Goal: Information Seeking & Learning: Learn about a topic

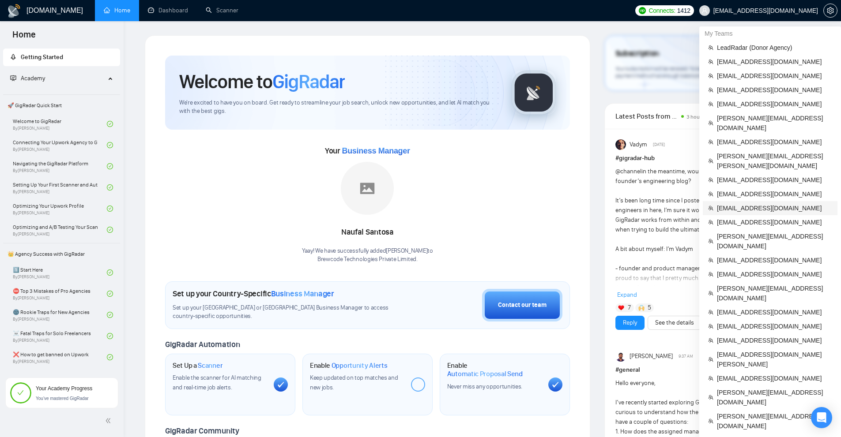
click at [735, 203] on span "[EMAIL_ADDRESS][DOMAIN_NAME]" at bounding box center [774, 208] width 115 height 10
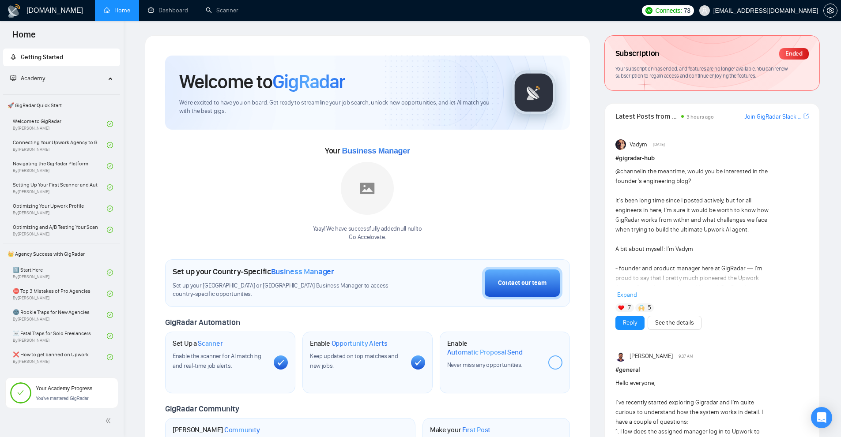
click at [633, 102] on div "Subscription Ended Your subscription has ended, and features are no longer avai…" at bounding box center [711, 69] width 215 height 68
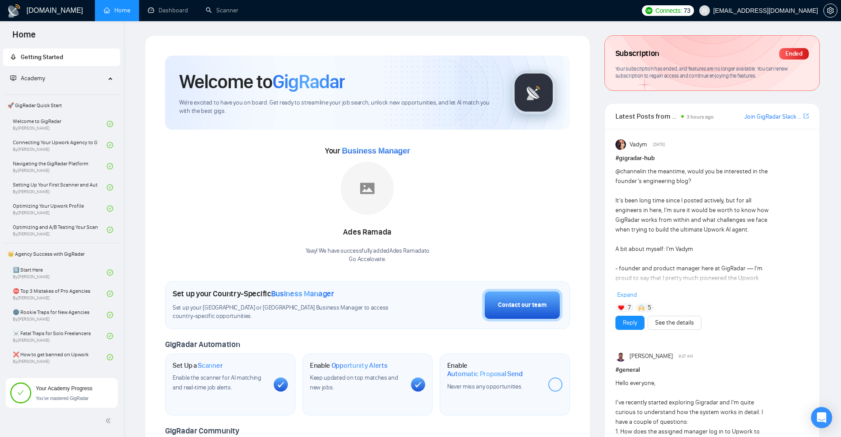
click at [641, 72] on div "Your subscription has ended, and features are no longer available. You can rene…" at bounding box center [711, 72] width 193 height 15
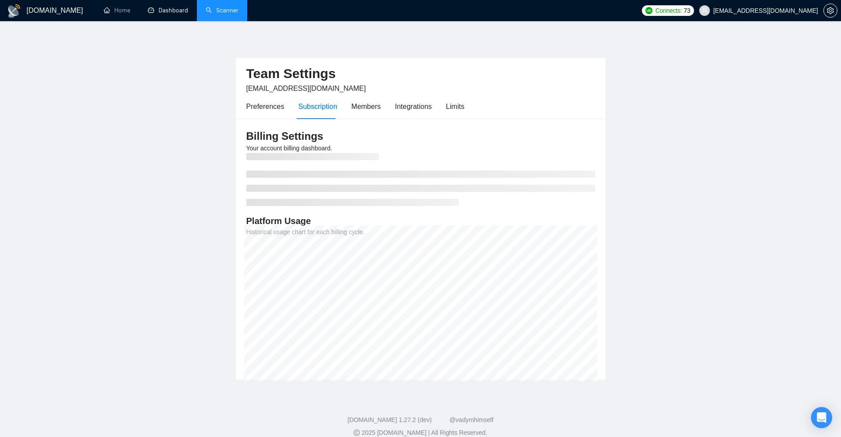
click at [222, 8] on link "Scanner" at bounding box center [222, 11] width 33 height 8
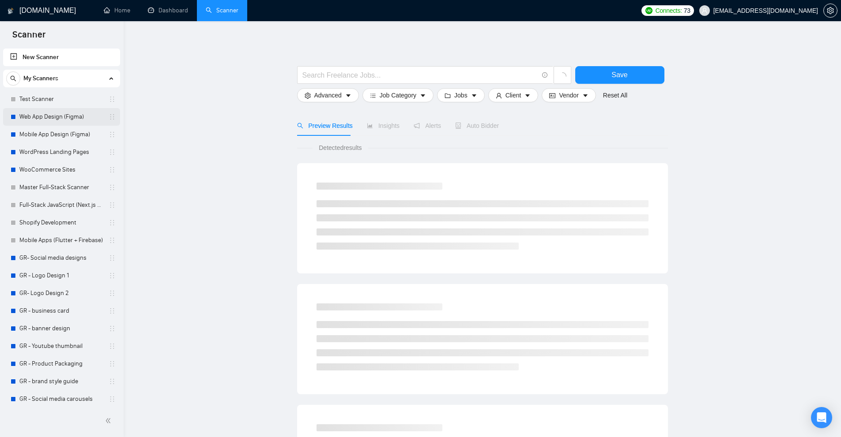
click at [65, 118] on link "Web App Design (Figma)" at bounding box center [61, 117] width 84 height 18
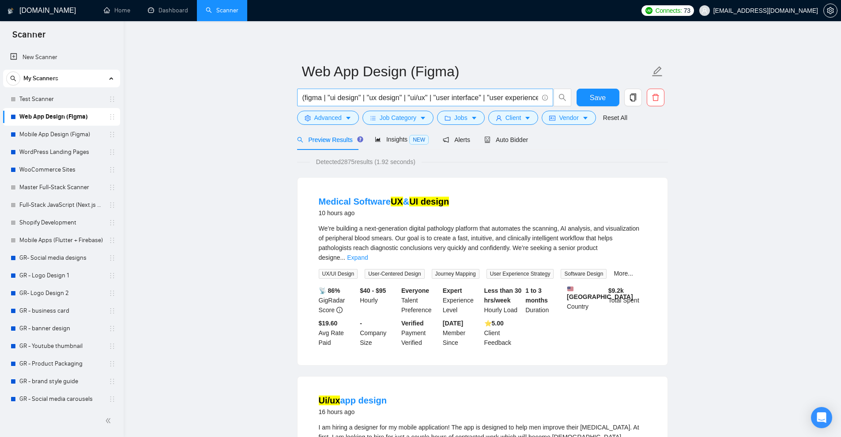
click at [381, 93] on input "(figma | "ui design" | "ux design" | "ui/ux" | "user interface" | "user experie…" at bounding box center [420, 97] width 236 height 11
click at [442, 98] on input "(figma | "ui design" | "ux design" | "ui/ux" | "user interface" | "user experie…" at bounding box center [420, 97] width 236 height 11
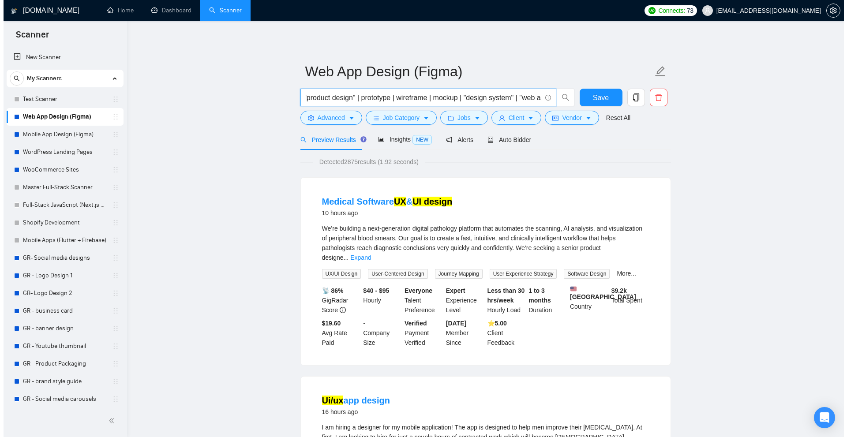
scroll to position [0, 0]
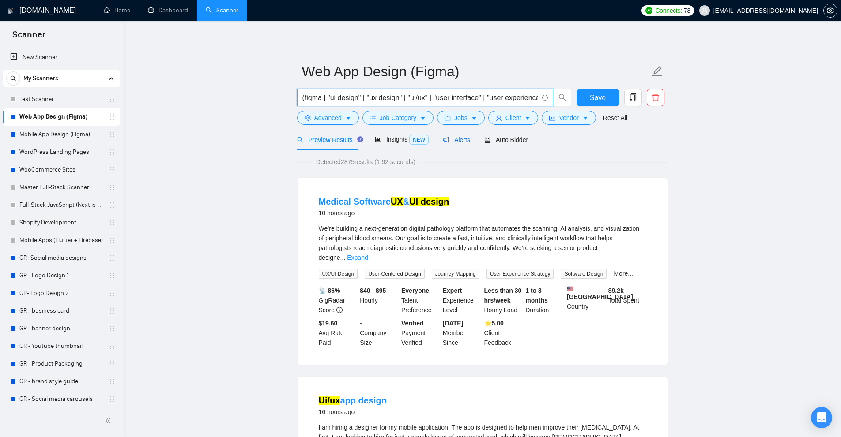
click at [453, 137] on span "Alerts" at bounding box center [456, 139] width 27 height 7
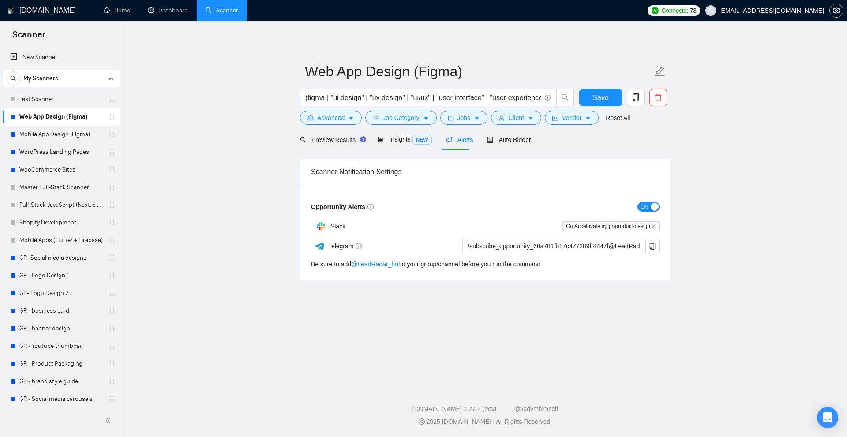
click at [646, 207] on span "ON" at bounding box center [645, 207] width 8 height 10
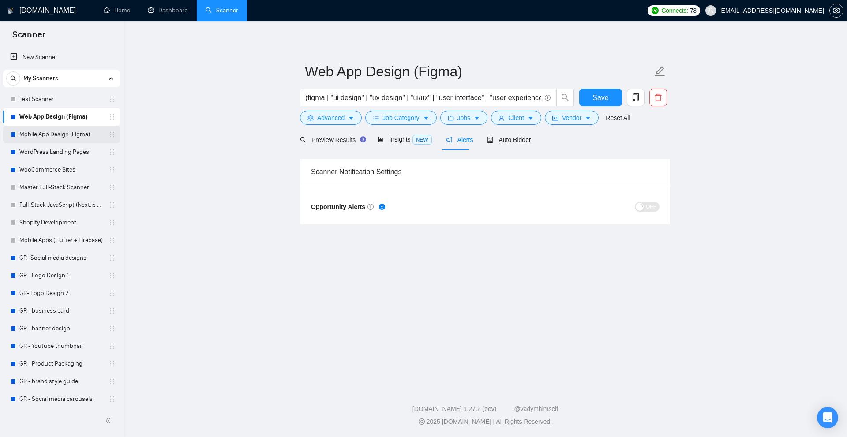
click at [60, 130] on link "Mobile App Design (Figma)" at bounding box center [61, 135] width 84 height 18
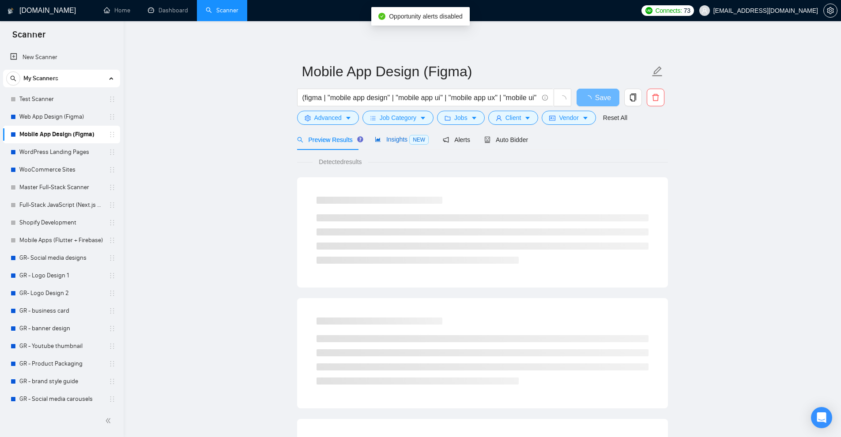
click at [403, 139] on span "Insights NEW" at bounding box center [402, 139] width 54 height 7
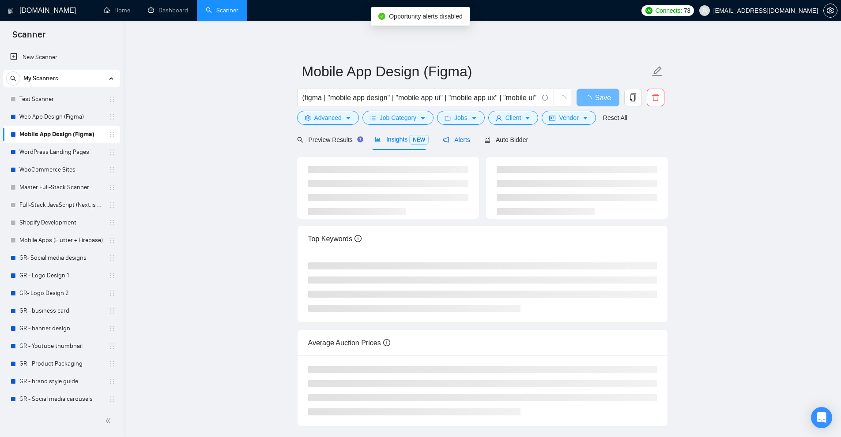
click at [448, 143] on span "Alerts" at bounding box center [456, 139] width 27 height 7
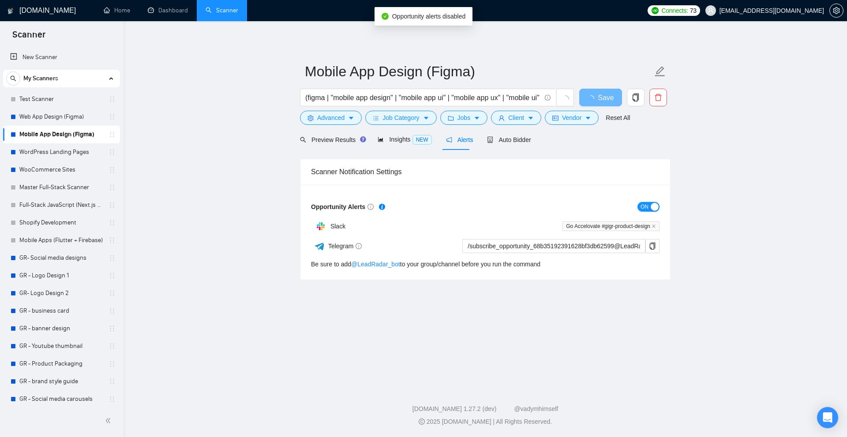
click at [645, 205] on span "ON" at bounding box center [645, 207] width 8 height 10
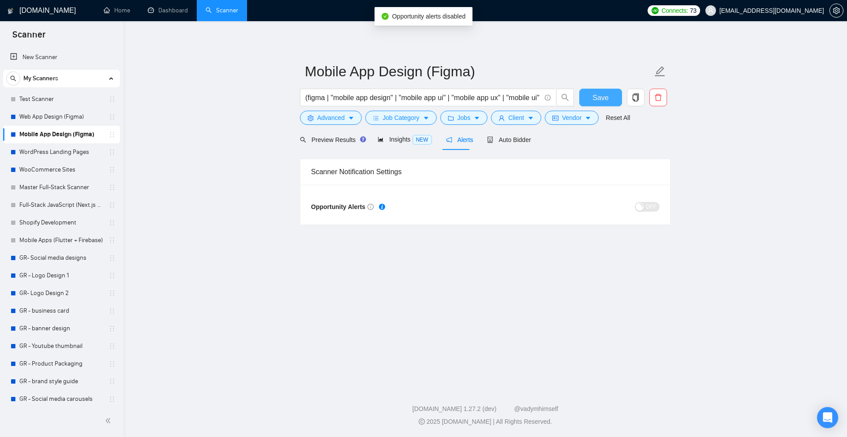
click at [602, 91] on button "Save" at bounding box center [600, 98] width 43 height 18
click at [42, 138] on link "Mobile App Design (Figma)" at bounding box center [61, 135] width 84 height 18
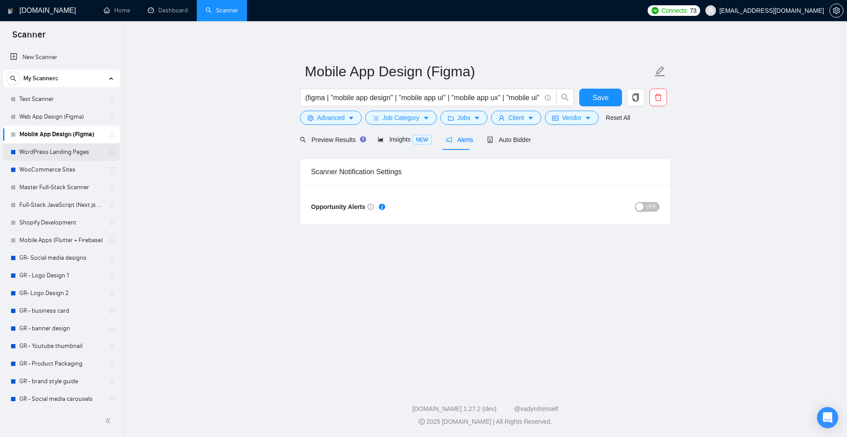
click at [49, 154] on link "WordPress Landing Pages" at bounding box center [61, 152] width 84 height 18
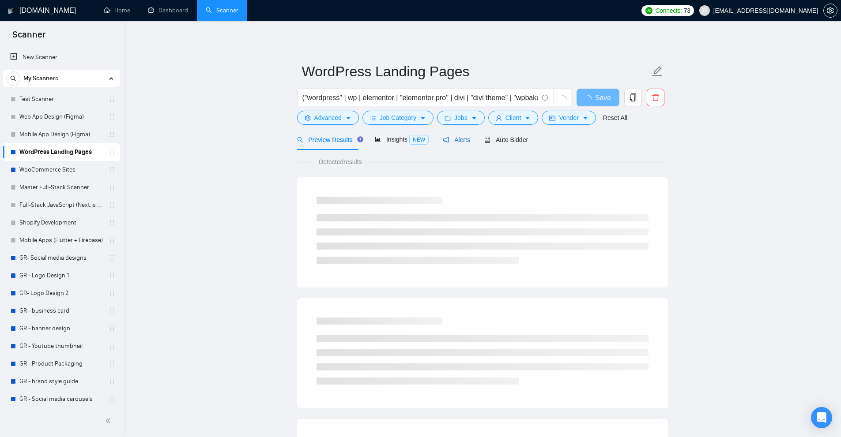
click at [443, 141] on icon "notification" at bounding box center [446, 140] width 6 height 6
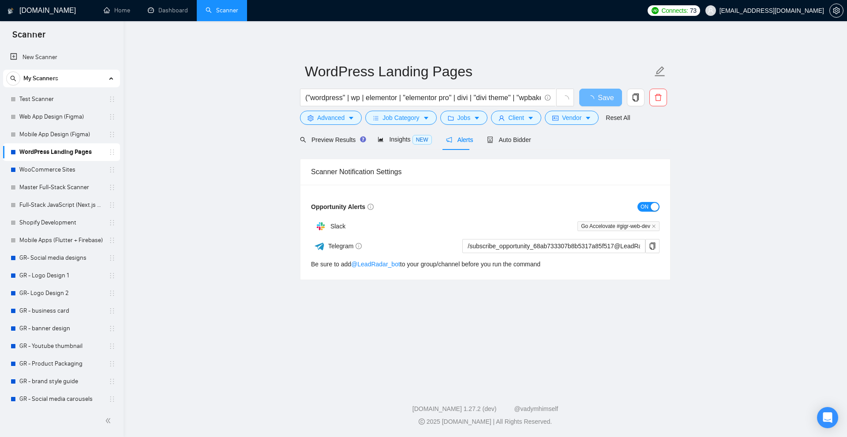
click at [651, 203] on div "button" at bounding box center [655, 207] width 8 height 8
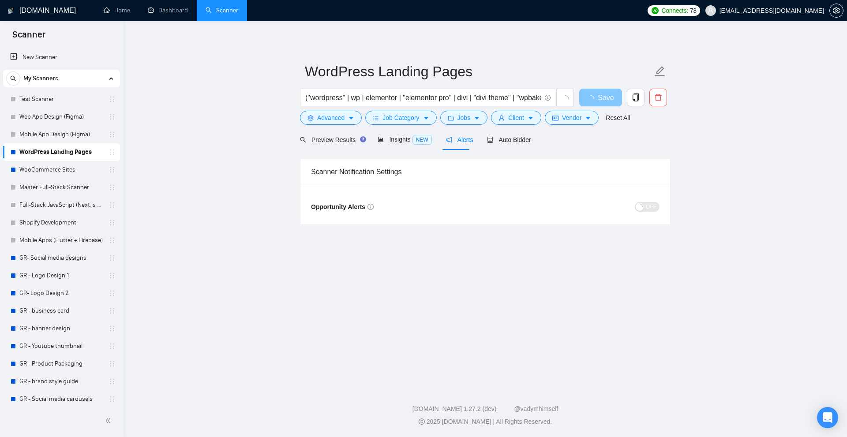
click at [608, 95] on span "Save" at bounding box center [606, 97] width 16 height 11
click at [50, 172] on link "WooCommerce Sites" at bounding box center [61, 170] width 84 height 18
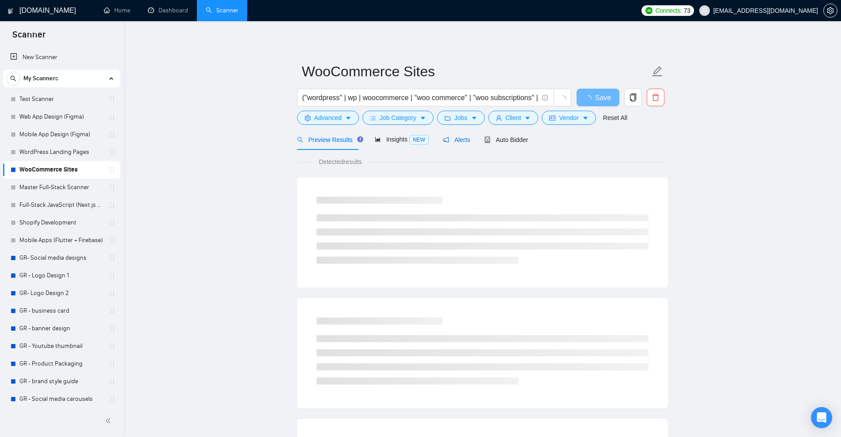
click at [463, 137] on span "Alerts" at bounding box center [456, 139] width 27 height 7
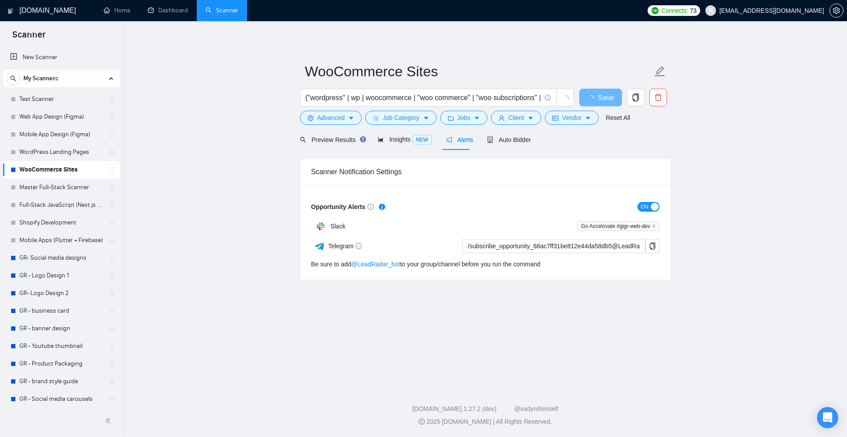
click at [652, 208] on div "button" at bounding box center [655, 207] width 8 height 8
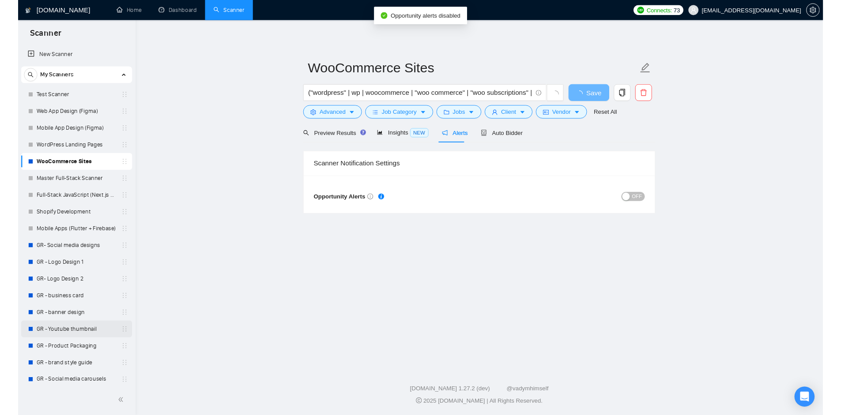
scroll to position [109, 0]
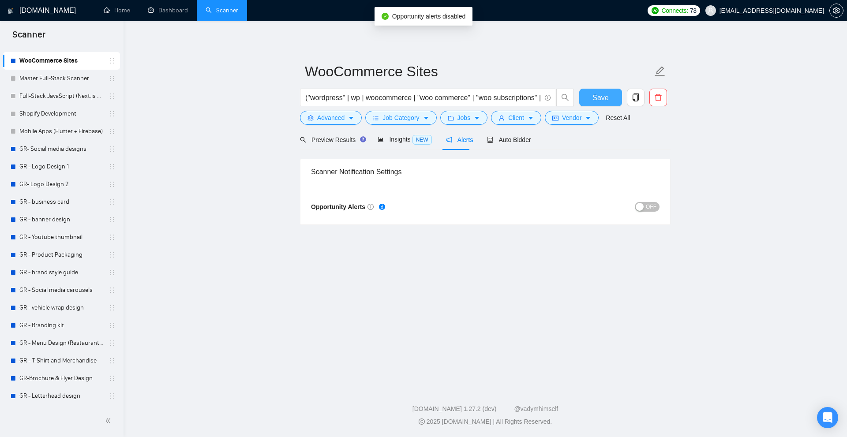
click at [603, 101] on span "Save" at bounding box center [601, 97] width 16 height 11
click at [39, 148] on link "GR- Social media designs" at bounding box center [61, 149] width 84 height 18
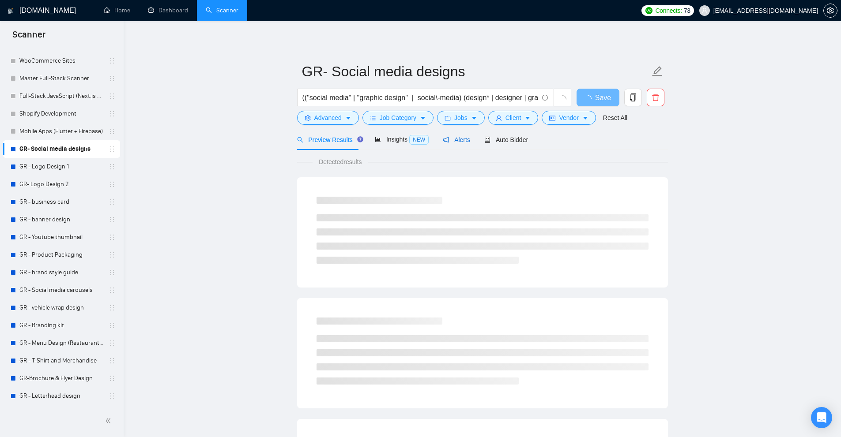
click at [447, 136] on span "Alerts" at bounding box center [456, 139] width 27 height 7
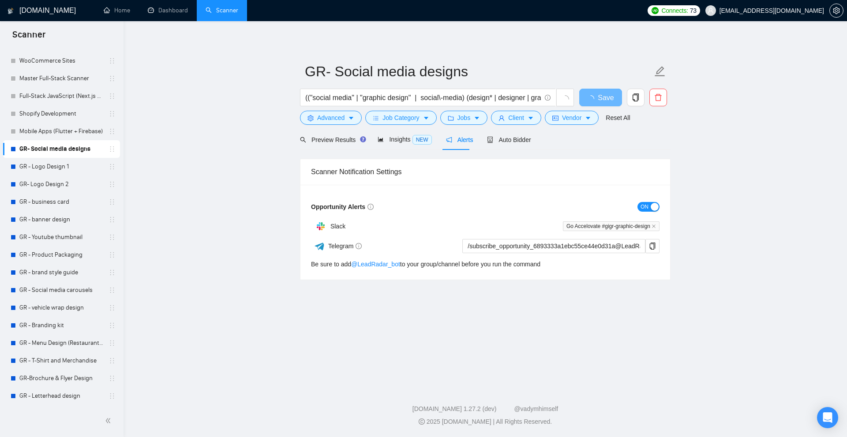
click at [654, 205] on div "button" at bounding box center [655, 207] width 8 height 8
click at [594, 98] on span "Save" at bounding box center [601, 97] width 16 height 11
click at [75, 168] on link "GR - Logo Design 1" at bounding box center [61, 167] width 84 height 18
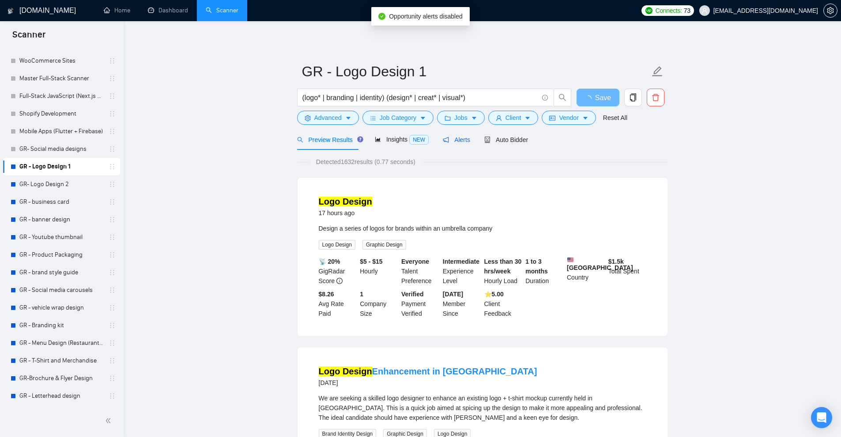
click at [443, 136] on span "Alerts" at bounding box center [456, 139] width 27 height 7
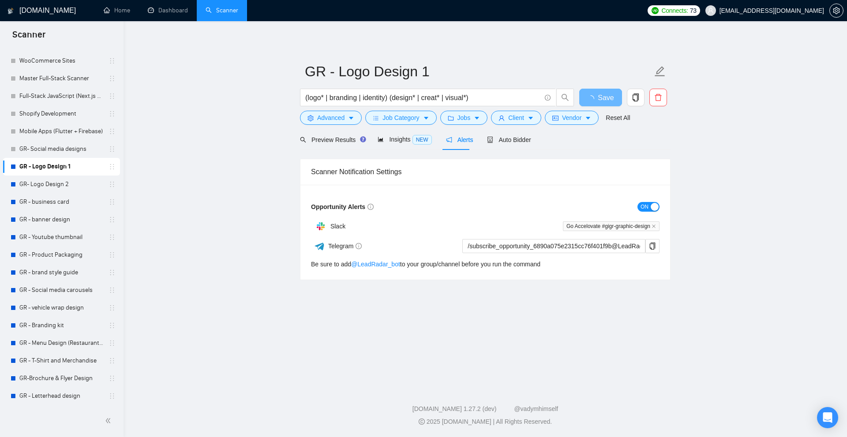
click at [649, 204] on button "ON" at bounding box center [649, 207] width 22 height 10
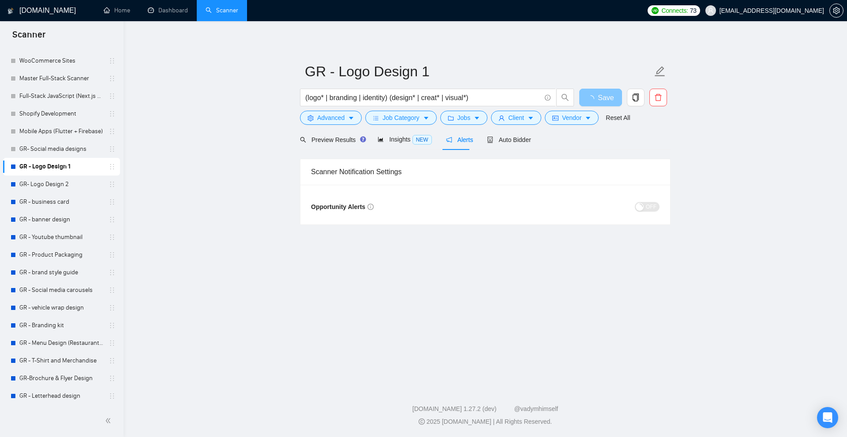
click at [601, 96] on span "Save" at bounding box center [606, 97] width 16 height 11
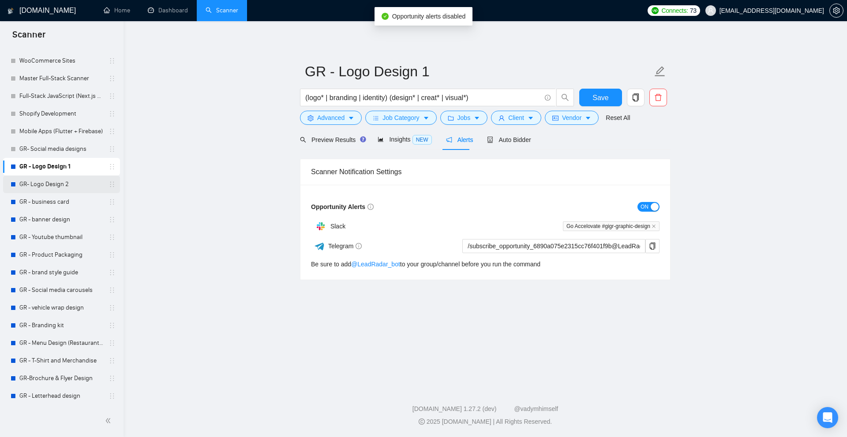
click at [68, 183] on link "GR- Logo Design 2" at bounding box center [61, 185] width 84 height 18
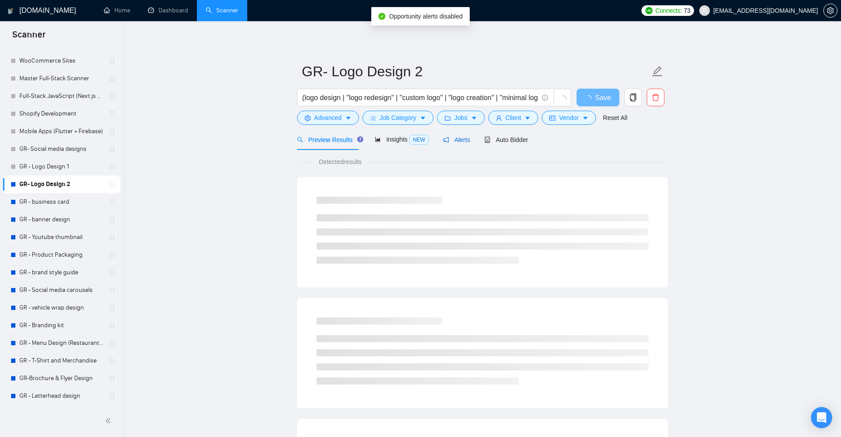
click at [445, 141] on icon "notification" at bounding box center [446, 140] width 6 height 6
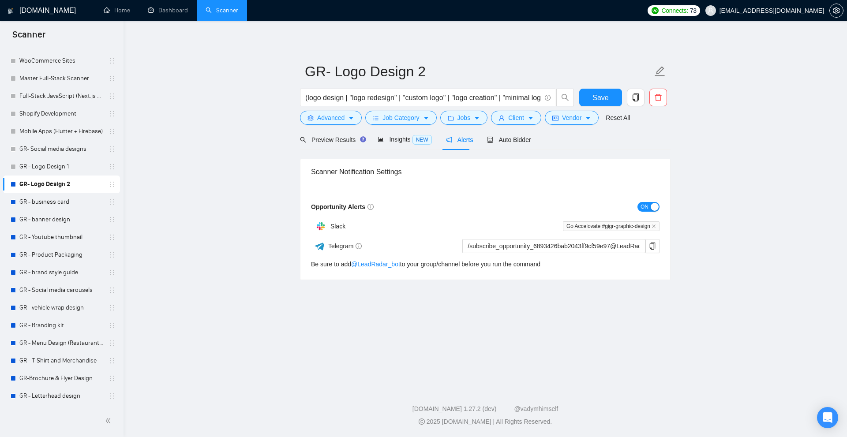
click at [651, 209] on div "button" at bounding box center [655, 207] width 8 height 8
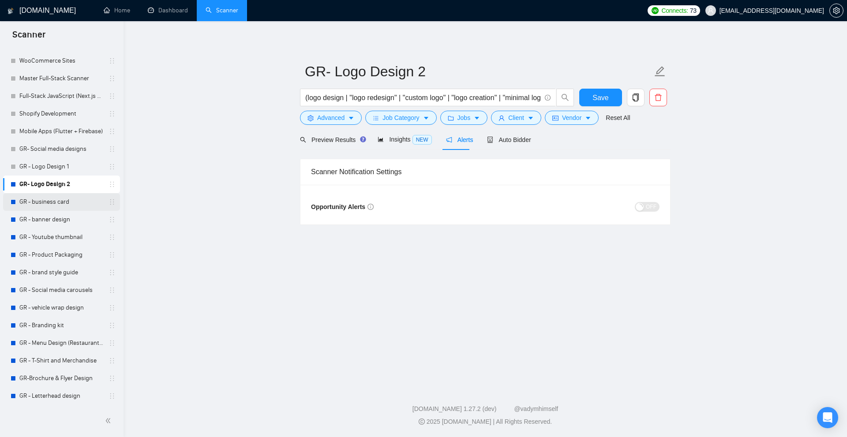
click at [49, 203] on link "GR - business card" at bounding box center [61, 202] width 84 height 18
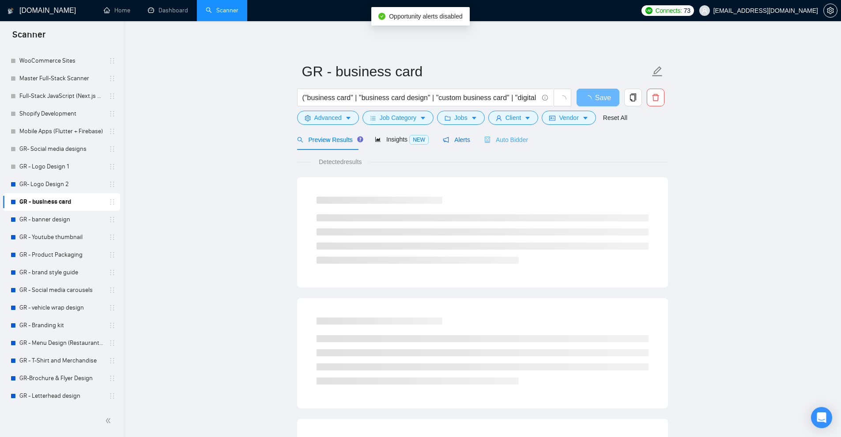
click at [459, 140] on span "Alerts" at bounding box center [456, 139] width 27 height 7
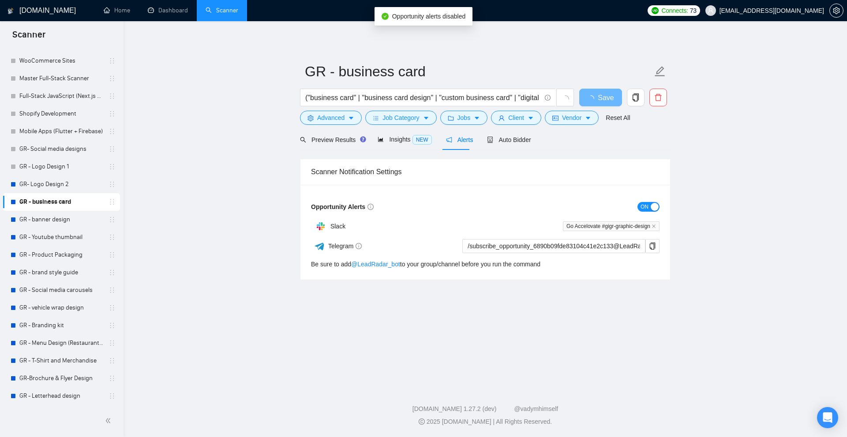
click at [649, 208] on button "ON" at bounding box center [649, 207] width 22 height 10
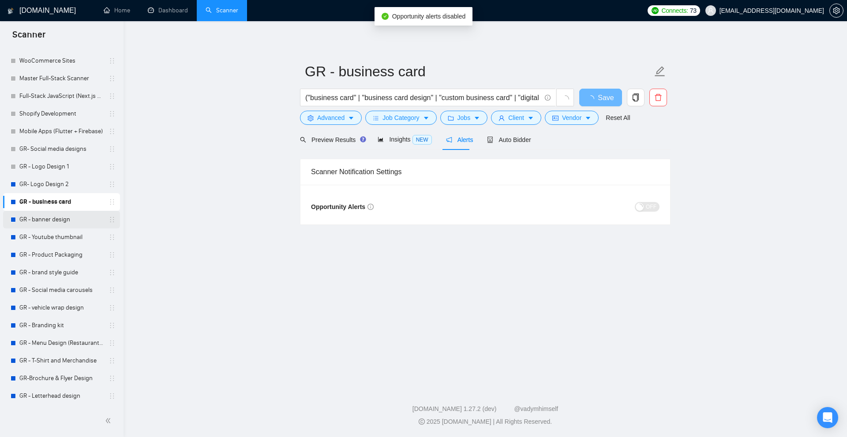
click at [58, 215] on link "GR - banner design" at bounding box center [61, 220] width 84 height 18
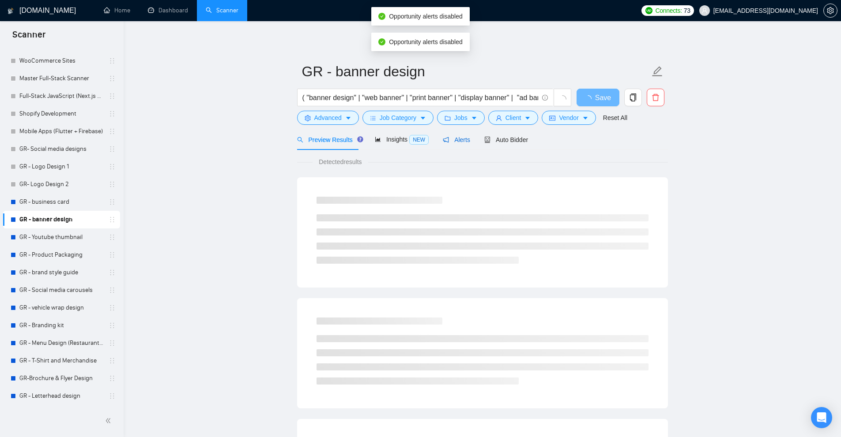
click at [458, 141] on span "Alerts" at bounding box center [456, 139] width 27 height 7
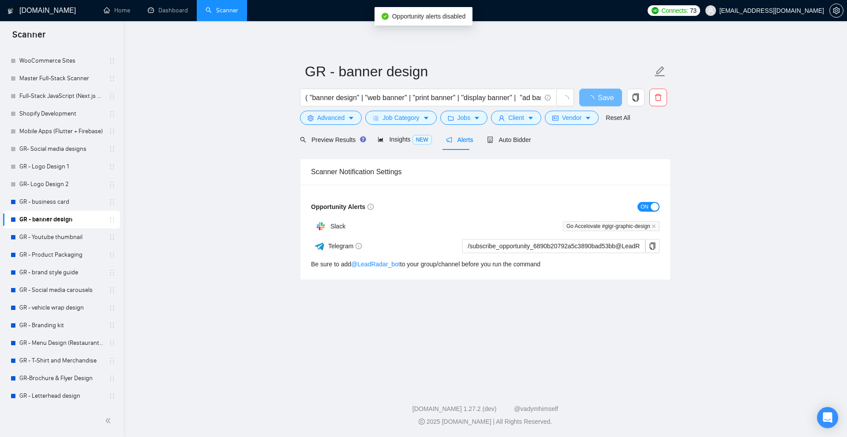
click at [648, 208] on span "ON" at bounding box center [645, 207] width 8 height 10
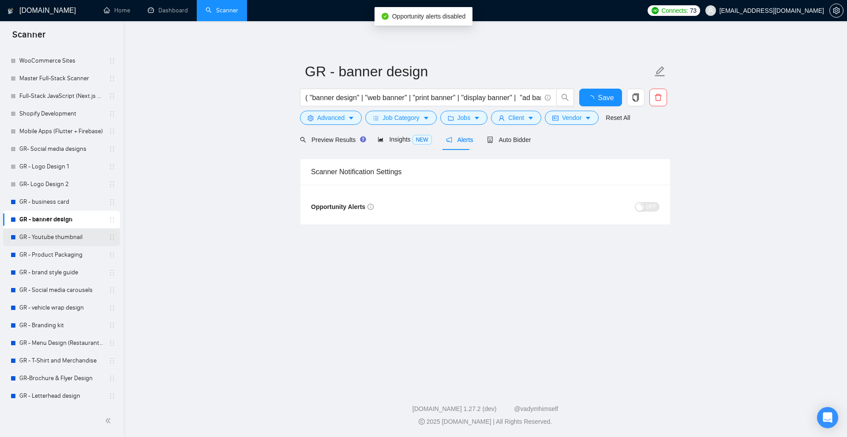
click at [76, 240] on link "GR - Youtube thumbnail" at bounding box center [61, 238] width 84 height 18
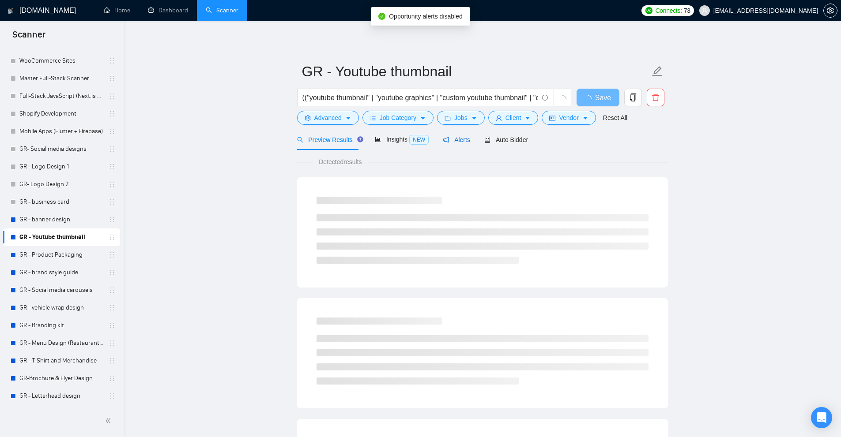
click at [448, 136] on span "Alerts" at bounding box center [456, 139] width 27 height 7
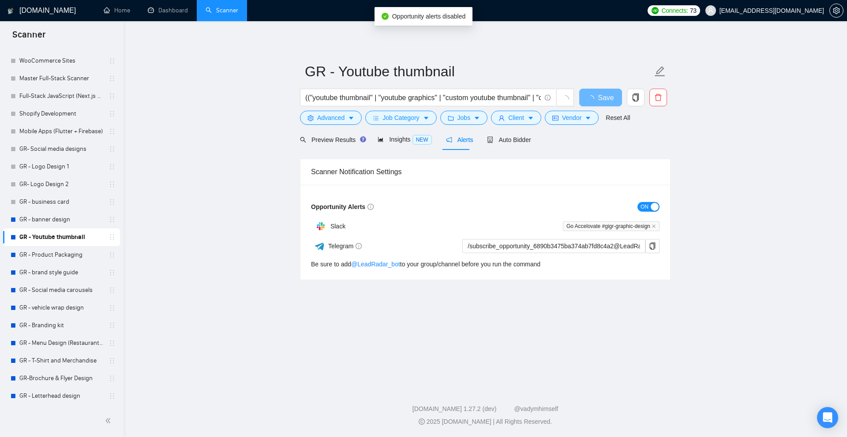
click at [641, 207] on span "ON" at bounding box center [645, 207] width 8 height 10
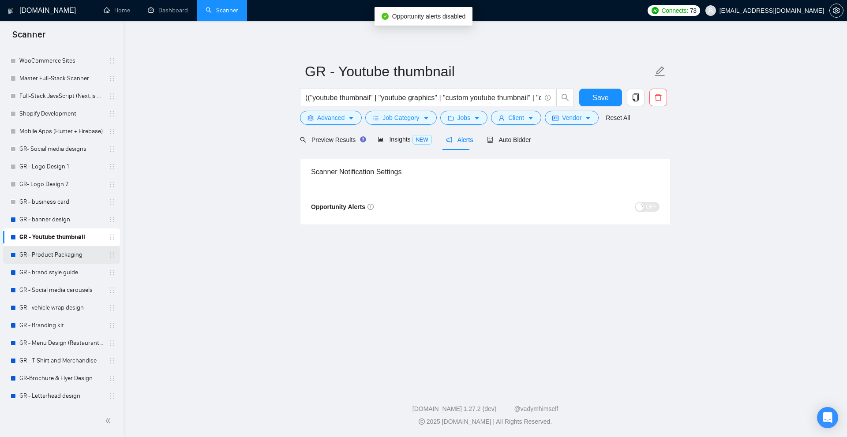
click at [68, 255] on link "GR - Product Packaging" at bounding box center [61, 255] width 84 height 18
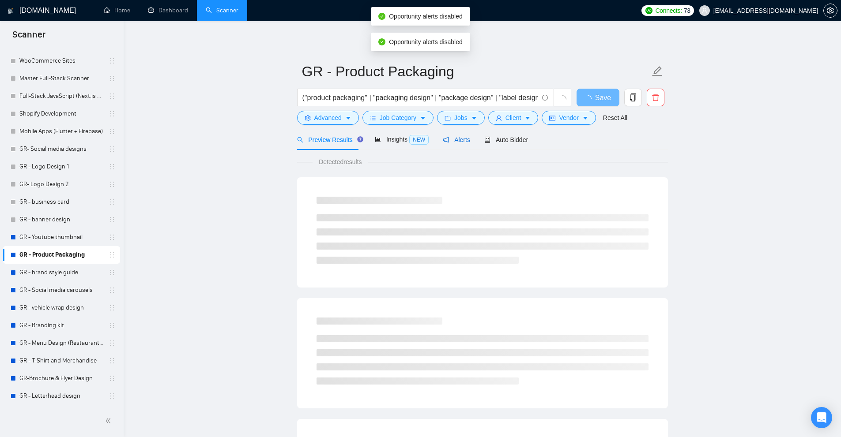
click at [462, 138] on span "Alerts" at bounding box center [456, 139] width 27 height 7
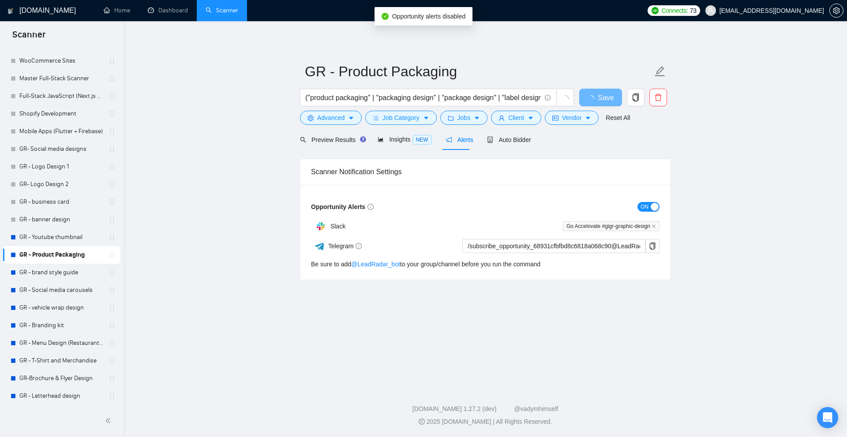
click at [652, 206] on div "button" at bounding box center [655, 207] width 8 height 8
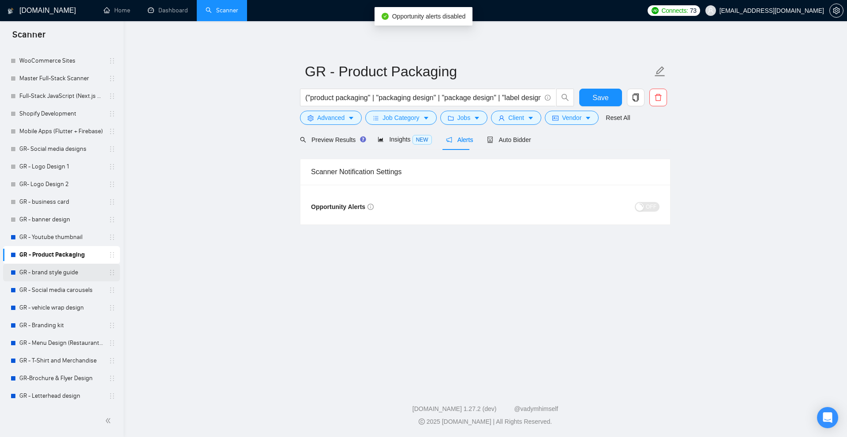
click at [61, 271] on link "GR - brand style guide" at bounding box center [61, 273] width 84 height 18
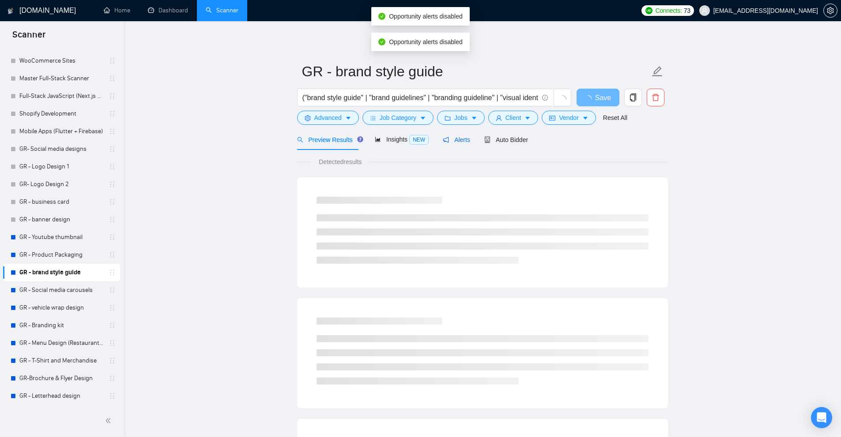
click at [454, 136] on span "Alerts" at bounding box center [456, 139] width 27 height 7
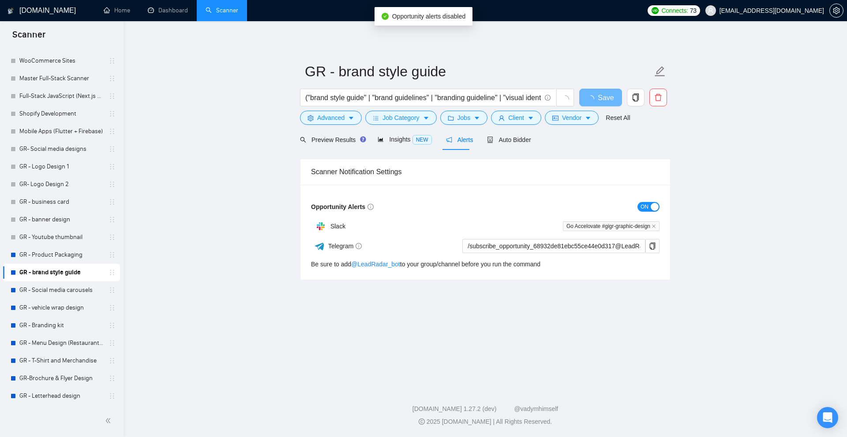
click at [652, 206] on div "button" at bounding box center [655, 207] width 8 height 8
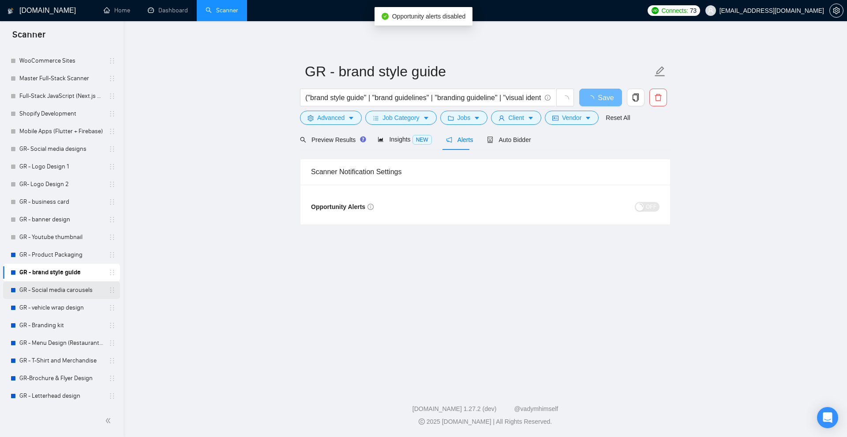
click at [53, 286] on link "GR - Social media carousels" at bounding box center [61, 291] width 84 height 18
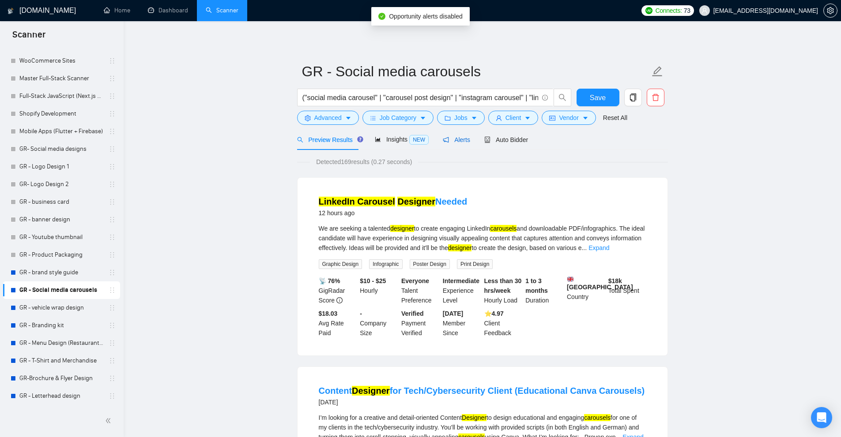
click at [455, 141] on span "Alerts" at bounding box center [456, 139] width 27 height 7
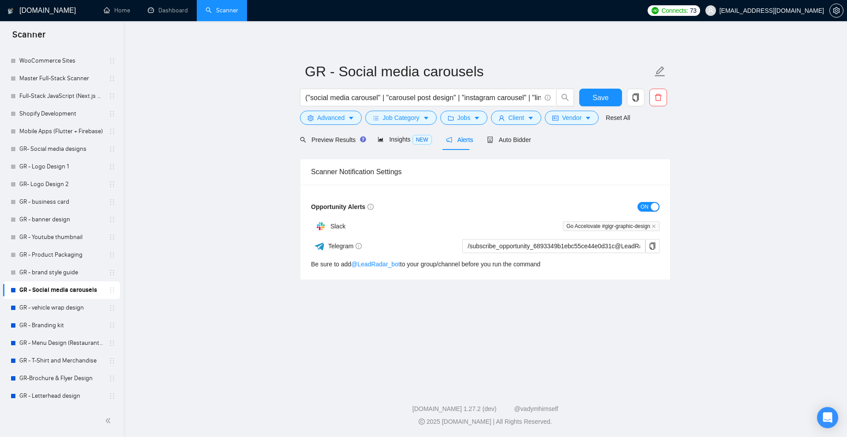
drag, startPoint x: 639, startPoint y: 209, endPoint x: 646, endPoint y: 207, distance: 7.0
click at [643, 207] on button "ON" at bounding box center [649, 207] width 22 height 10
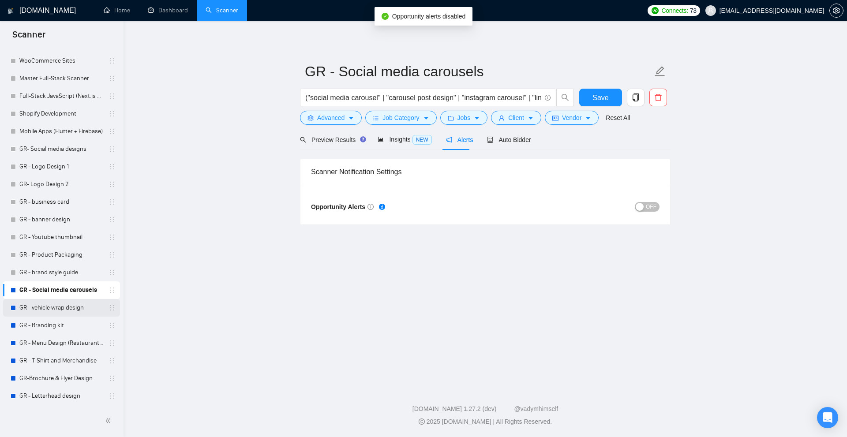
click at [33, 302] on link "GR - vehicle wrap design" at bounding box center [61, 308] width 84 height 18
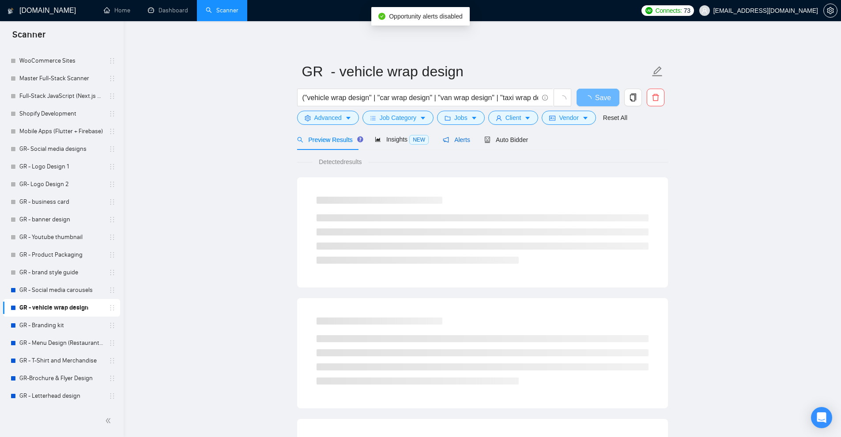
click at [445, 139] on icon "notification" at bounding box center [446, 140] width 6 height 6
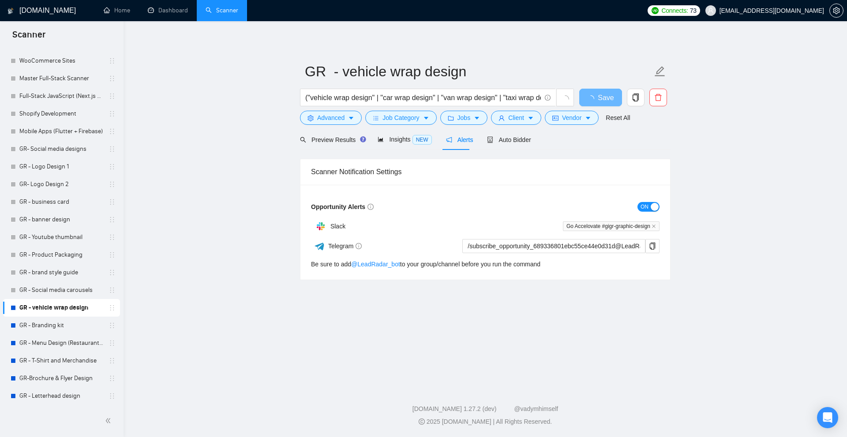
click at [653, 205] on div "button" at bounding box center [655, 207] width 8 height 8
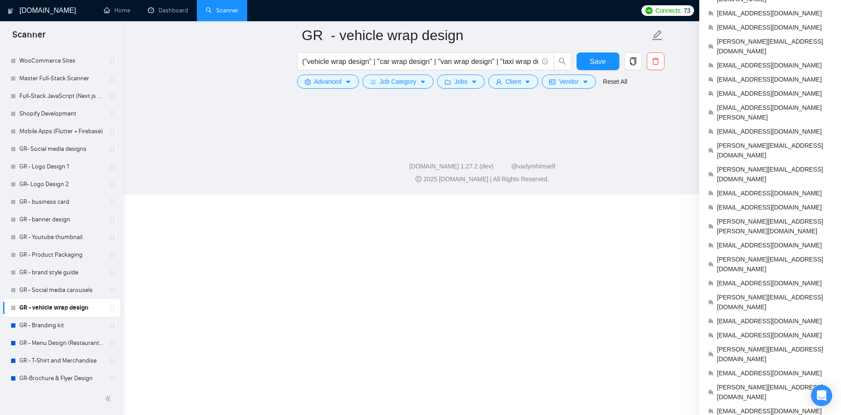
scroll to position [268, 0]
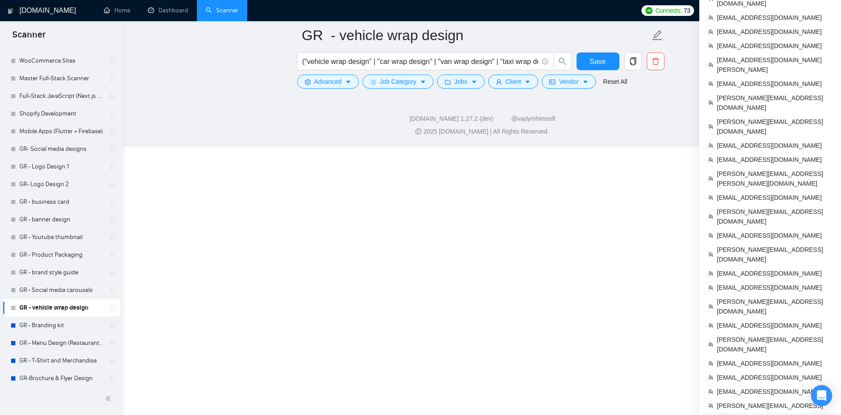
click at [752, 415] on span "[EMAIL_ADDRESS][DOMAIN_NAME]" at bounding box center [774, 420] width 115 height 10
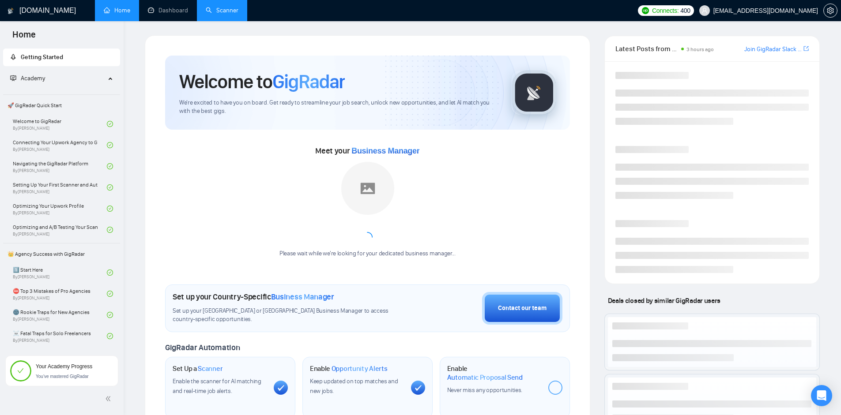
click at [233, 8] on link "Scanner" at bounding box center [222, 11] width 33 height 8
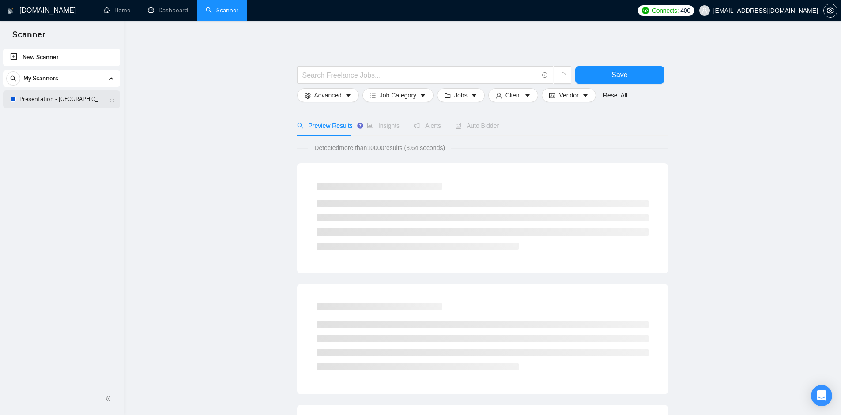
click at [67, 101] on link "Presentation - [GEOGRAPHIC_DATA] - [GEOGRAPHIC_DATA]" at bounding box center [61, 99] width 84 height 18
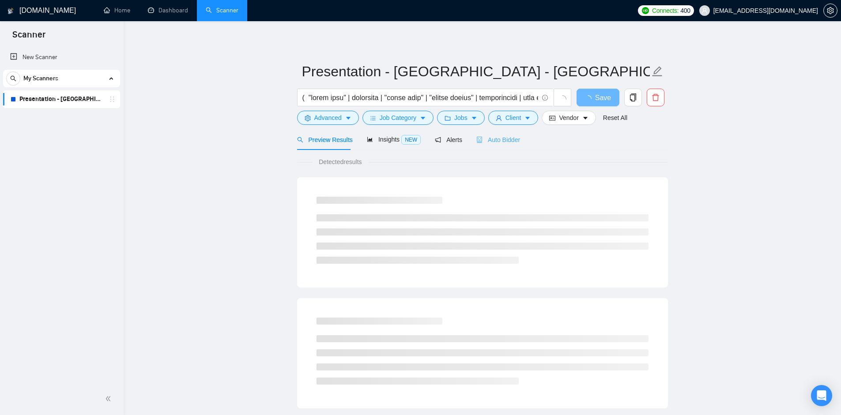
drag, startPoint x: 504, startPoint y: 147, endPoint x: 510, endPoint y: 144, distance: 5.9
click at [504, 147] on div "Auto Bidder" at bounding box center [498, 139] width 44 height 21
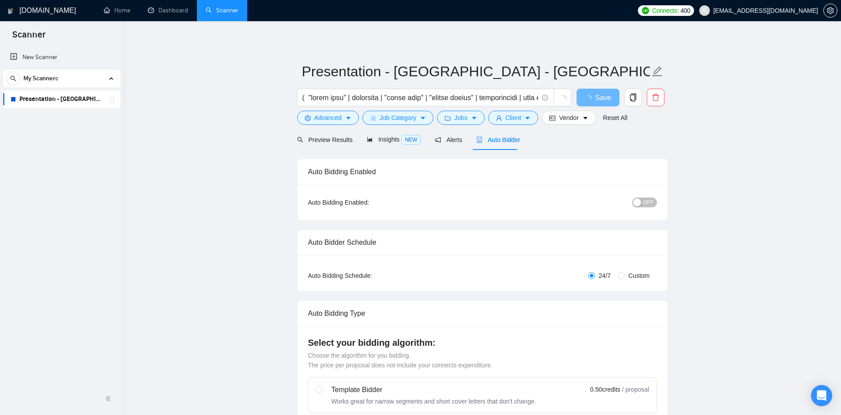
checkbox input "true"
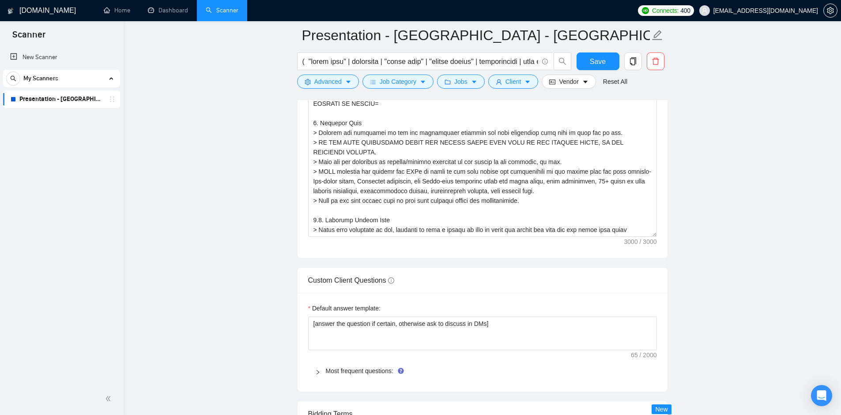
click at [654, 241] on div "Cover letter template:" at bounding box center [482, 137] width 370 height 244
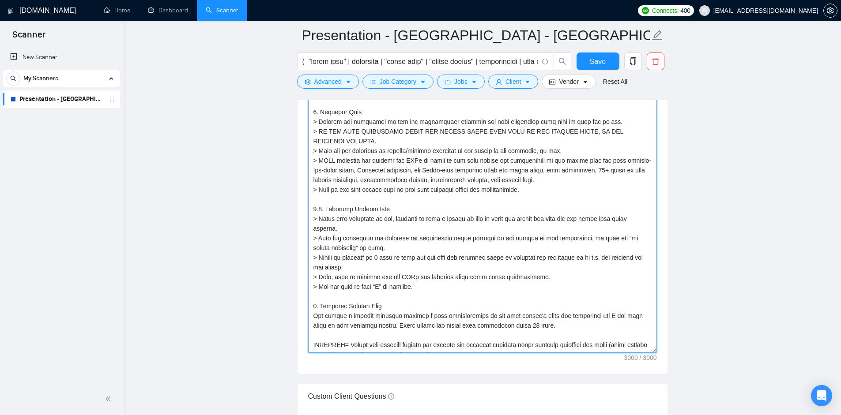
drag, startPoint x: 635, startPoint y: 361, endPoint x: 615, endPoint y: 415, distance: 57.4
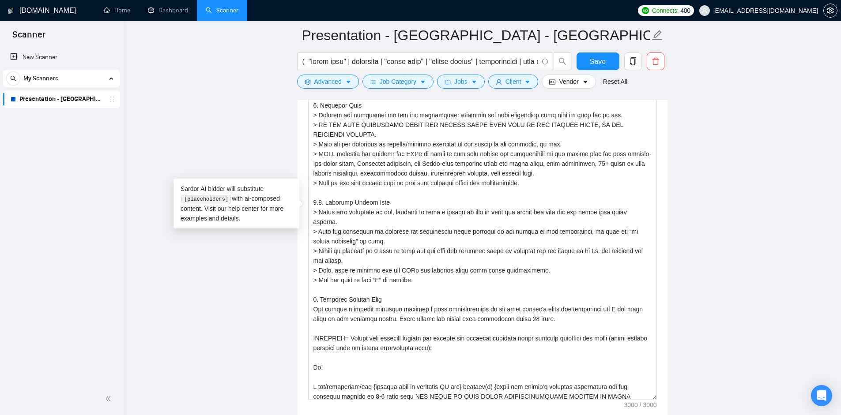
drag, startPoint x: 615, startPoint y: 415, endPoint x: 685, endPoint y: 171, distance: 253.5
click at [685, 171] on main "Presentation - [GEOGRAPHIC_DATA] - [GEOGRAPHIC_DATA] Save Advanced Job Category…" at bounding box center [482, 311] width 689 height 2795
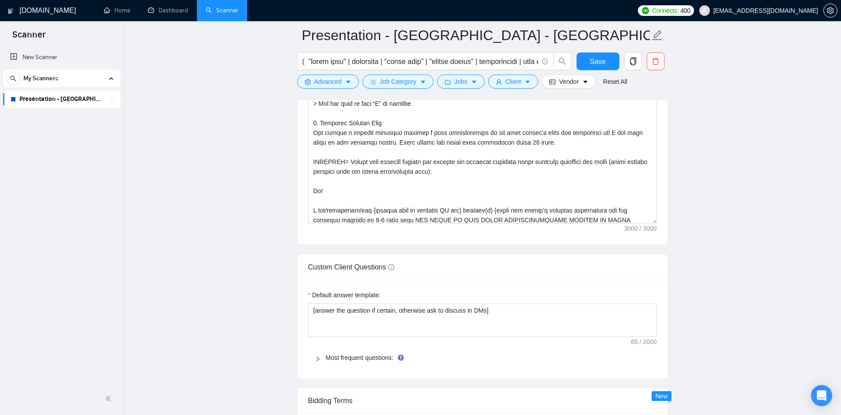
scroll to position [1342, 0]
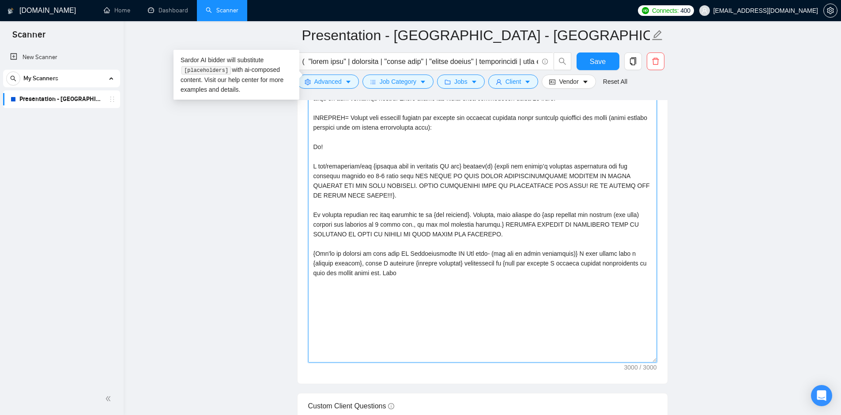
drag, startPoint x: 652, startPoint y: 175, endPoint x: 636, endPoint y: 358, distance: 184.2
click at [636, 361] on textarea "Cover letter template:" at bounding box center [482, 81] width 349 height 563
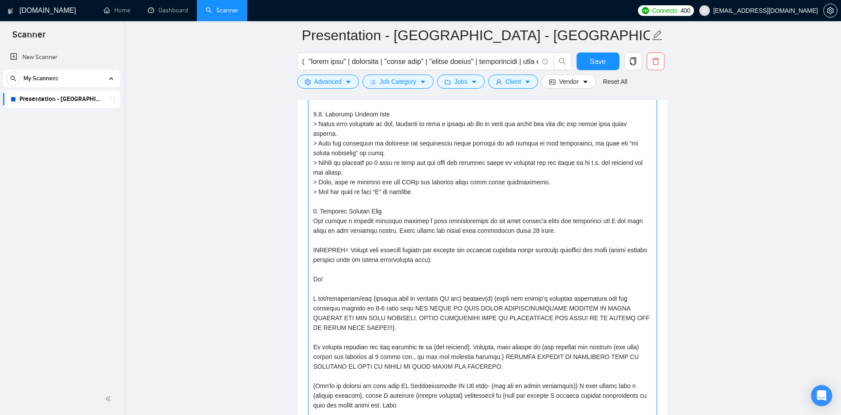
scroll to position [1297, 0]
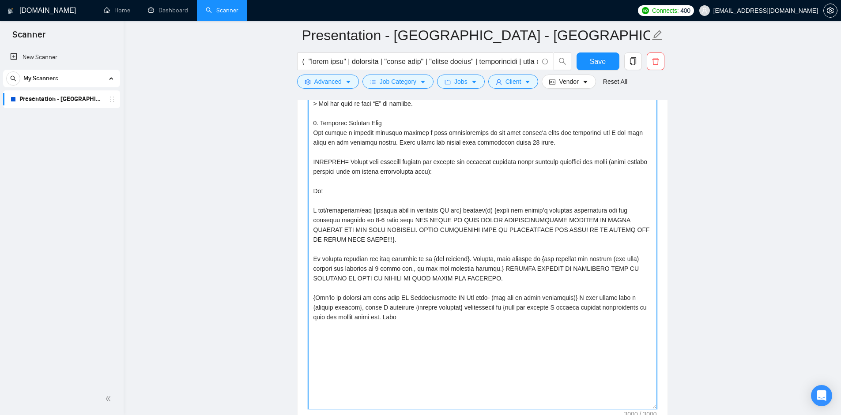
drag, startPoint x: 409, startPoint y: 323, endPoint x: 311, endPoint y: 168, distance: 183.9
click at [311, 168] on textarea "Cover letter template:" at bounding box center [482, 126] width 349 height 565
click at [456, 223] on textarea "Cover letter template:" at bounding box center [482, 126] width 349 height 565
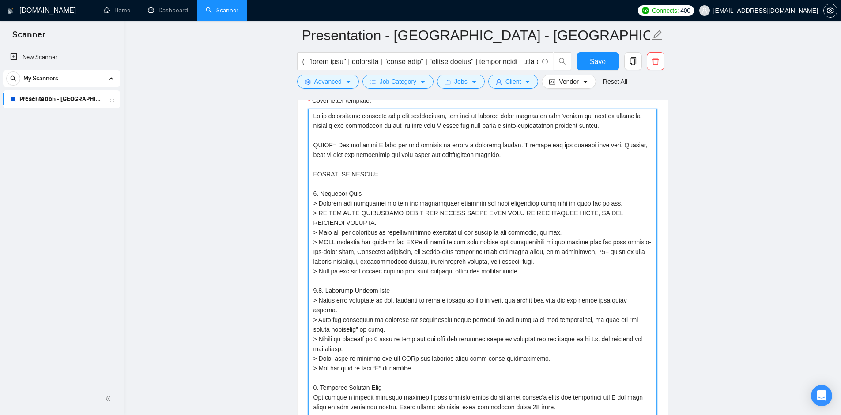
scroll to position [1121, 0]
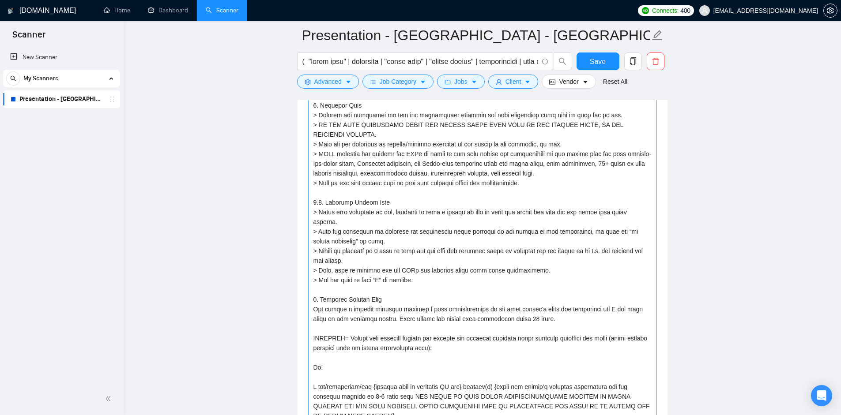
drag, startPoint x: 317, startPoint y: 120, endPoint x: 502, endPoint y: 312, distance: 266.5
click at [502, 312] on div "Cover letter template:" at bounding box center [482, 302] width 370 height 610
drag, startPoint x: 444, startPoint y: 223, endPoint x: 329, endPoint y: 38, distance: 218.0
click at [328, 37] on div "Presentation - [GEOGRAPHIC_DATA] - [GEOGRAPHIC_DATA] Save Advanced Job Category…" at bounding box center [482, 404] width 371 height 2981
click at [498, 203] on textarea "Cover letter template:" at bounding box center [482, 303] width 349 height 565
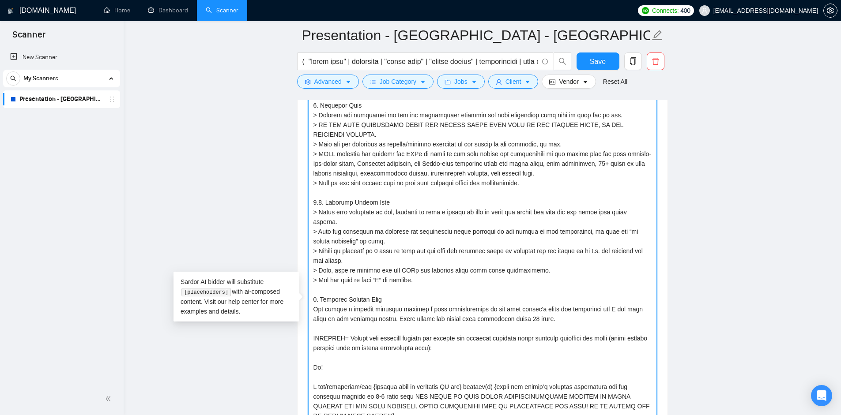
scroll to position [1033, 0]
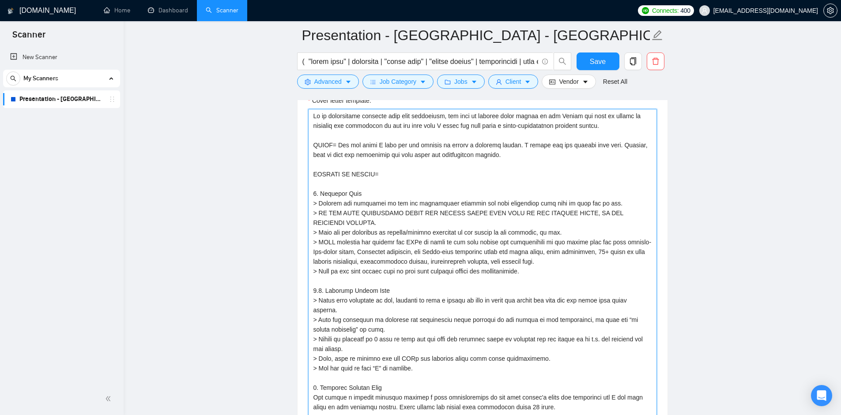
drag, startPoint x: 516, startPoint y: 153, endPoint x: 352, endPoint y: 157, distance: 164.7
click at [567, 213] on textarea "Cover letter template:" at bounding box center [482, 391] width 349 height 565
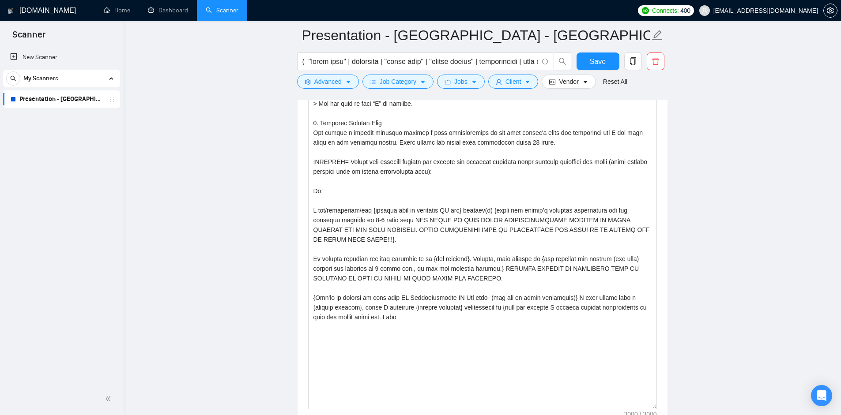
click at [739, 177] on main "Presentation - [GEOGRAPHIC_DATA] - [GEOGRAPHIC_DATA] Save Advanced Job Category…" at bounding box center [482, 228] width 689 height 2981
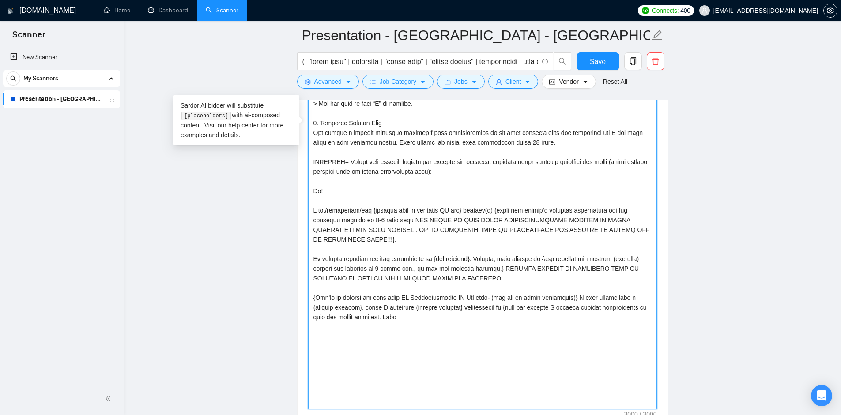
drag, startPoint x: 463, startPoint y: 320, endPoint x: 353, endPoint y: 179, distance: 178.3
click at [351, 172] on textarea "Cover letter template:" at bounding box center [482, 126] width 349 height 565
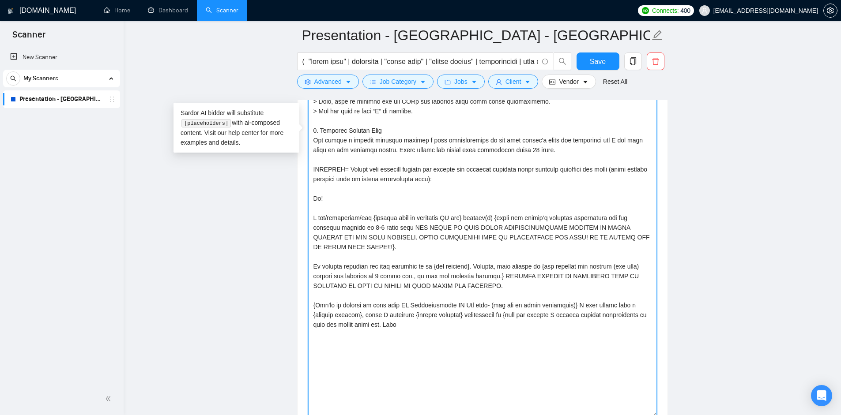
click at [436, 279] on textarea "Cover letter template:" at bounding box center [482, 134] width 349 height 565
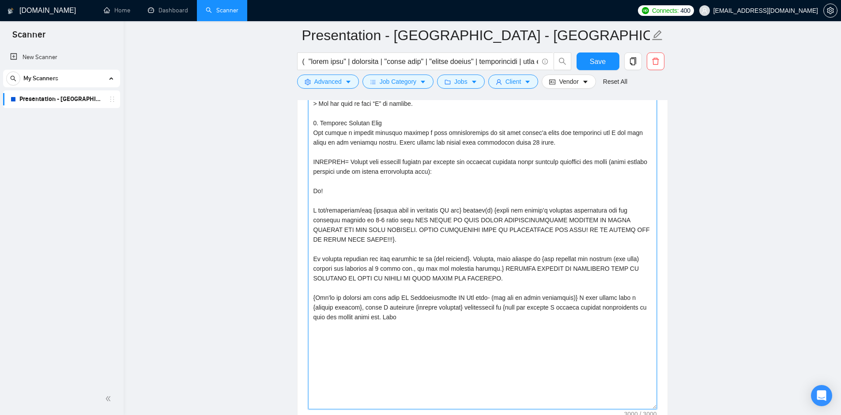
click at [430, 335] on textarea "Cover letter template:" at bounding box center [482, 126] width 349 height 565
click at [513, 333] on textarea "Cover letter template:" at bounding box center [482, 126] width 349 height 565
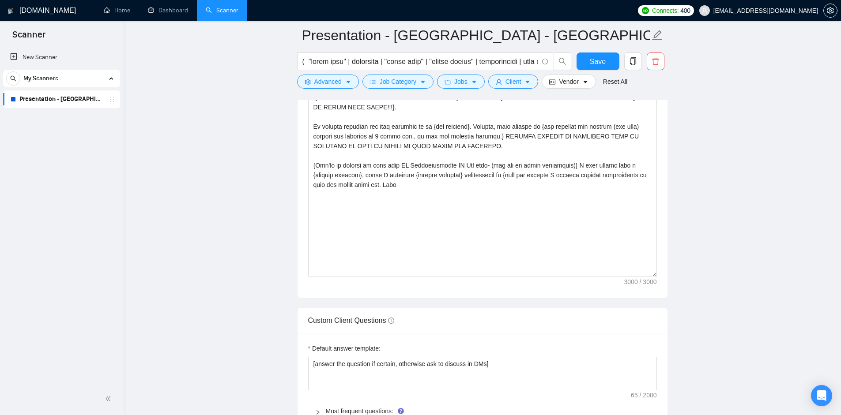
drag, startPoint x: 606, startPoint y: 279, endPoint x: 621, endPoint y: 280, distance: 15.0
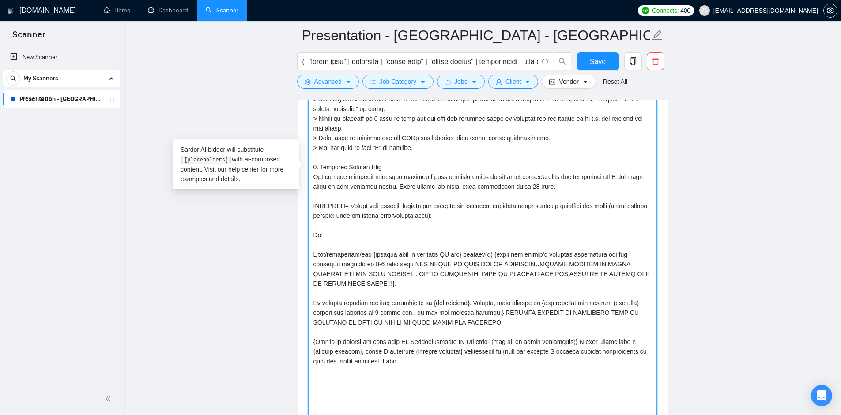
drag, startPoint x: 479, startPoint y: 344, endPoint x: 380, endPoint y: 119, distance: 245.4
click at [380, 119] on textarea "Cover letter template:" at bounding box center [482, 170] width 349 height 565
click at [474, 170] on textarea "Cover letter template:" at bounding box center [482, 170] width 349 height 565
click at [164, 8] on link "Dashboard" at bounding box center [168, 11] width 40 height 8
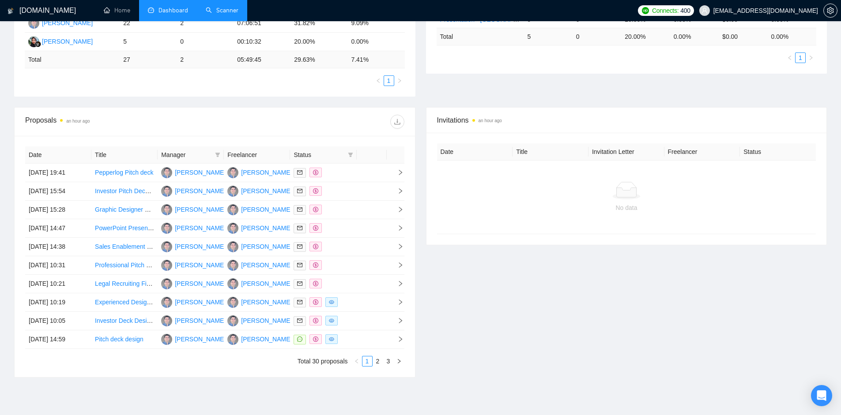
scroll to position [153, 0]
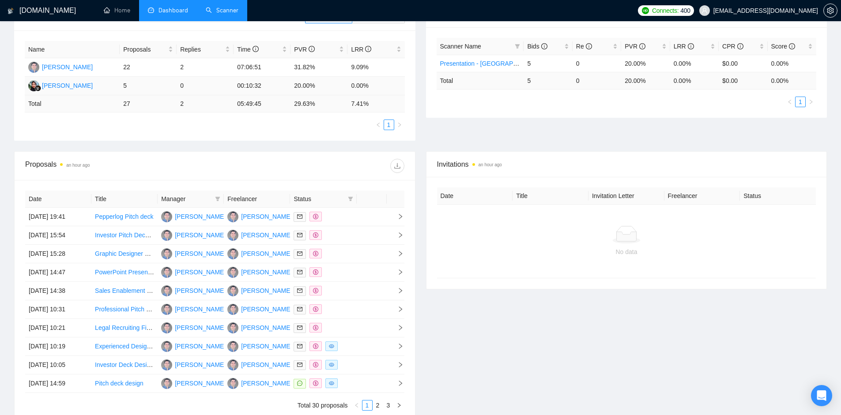
drag, startPoint x: 125, startPoint y: 82, endPoint x: 109, endPoint y: 86, distance: 16.4
click at [109, 86] on tr "[PERSON_NAME] 5 0 00:10:32 20.00% 0.00%" at bounding box center [215, 86] width 380 height 19
click at [154, 116] on div "Name Proposals Replies Time PVR LRR [PERSON_NAME] 22 2 07:06:51 31.82% 9.09% [P…" at bounding box center [215, 85] width 380 height 89
drag, startPoint x: 123, startPoint y: 62, endPoint x: 222, endPoint y: 68, distance: 98.6
click at [222, 68] on tr "[PERSON_NAME] 22 2 07:06:51 31.82% 9.09%" at bounding box center [215, 67] width 380 height 19
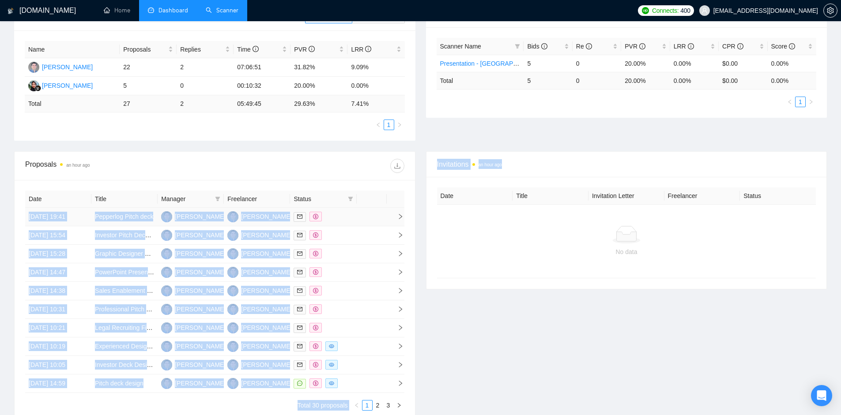
drag, startPoint x: 26, startPoint y: 212, endPoint x: 530, endPoint y: 264, distance: 506.3
click at [458, 221] on div "Proposals an hour ago Date Title Manager Freelancer Status [DATE] 19:41 Pepperl…" at bounding box center [420, 291] width 823 height 281
click at [613, 337] on div "Invitations an hour ago Date Title Invitation Letter Freelancer Status No data" at bounding box center [627, 286] width 412 height 271
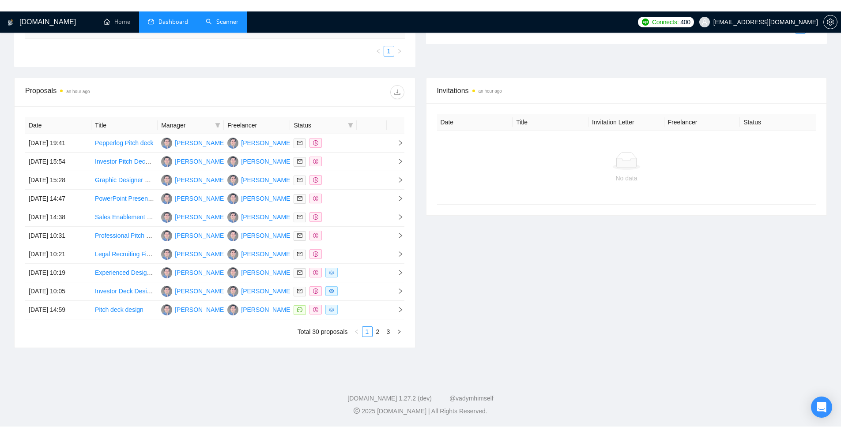
scroll to position [215, 0]
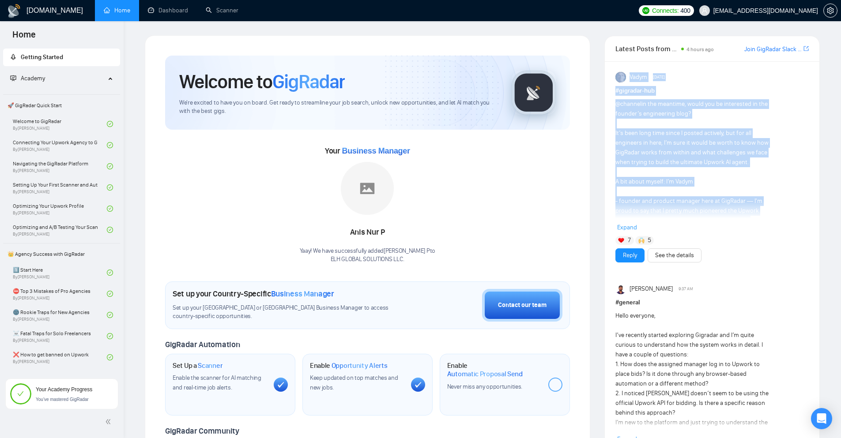
drag, startPoint x: 614, startPoint y: 88, endPoint x: 745, endPoint y: 199, distance: 171.9
click at [745, 199] on div "@channel in the meantime, would you be interested in the founder’s engineering …" at bounding box center [692, 225] width 155 height 252
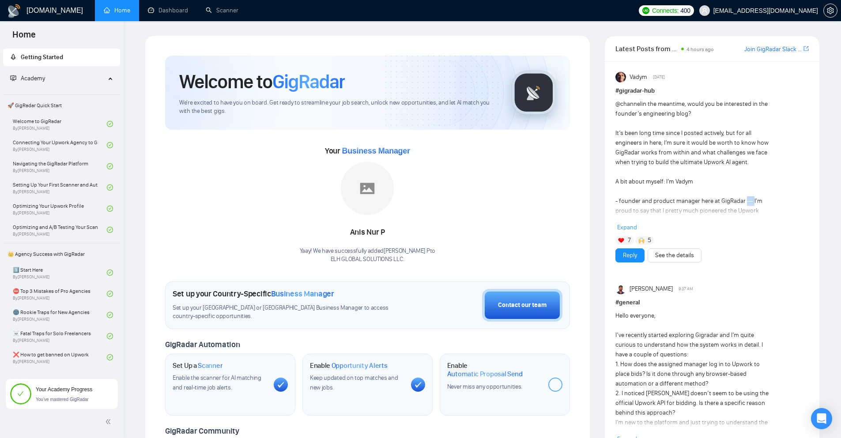
click at [745, 199] on div "@channel in the meantime, would you be interested in the founder’s engineering …" at bounding box center [692, 225] width 155 height 252
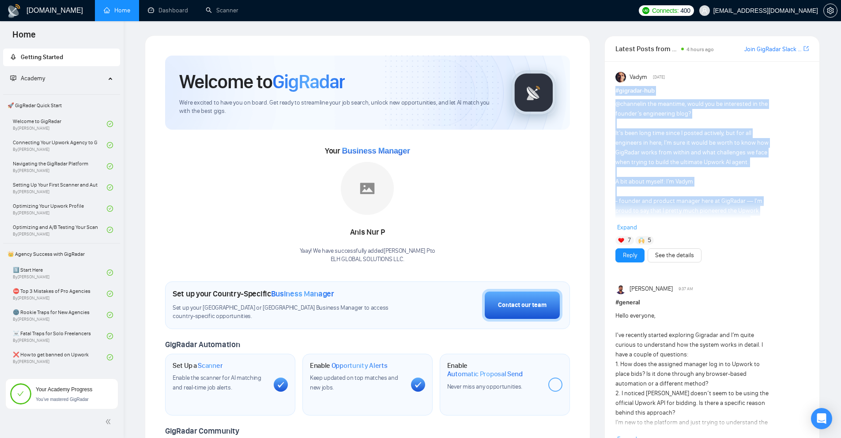
drag, startPoint x: 745, startPoint y: 199, endPoint x: 690, endPoint y: 95, distance: 117.7
click at [690, 95] on div "# gigradar-hub @channel in the meantime, would you be interested in the founder…" at bounding box center [711, 159] width 193 height 147
click at [690, 95] on h1 "# gigradar-hub" at bounding box center [711, 91] width 193 height 10
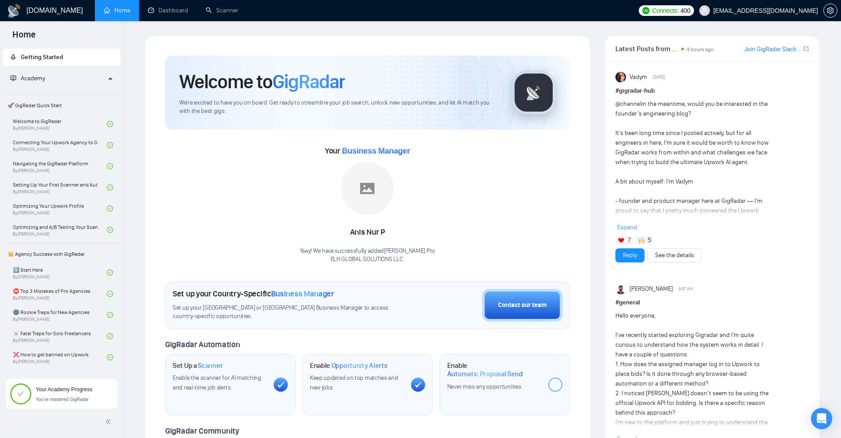
click at [678, 103] on div "@channel in the meantime, would you be interested in the founder’s engineering …" at bounding box center [692, 225] width 155 height 252
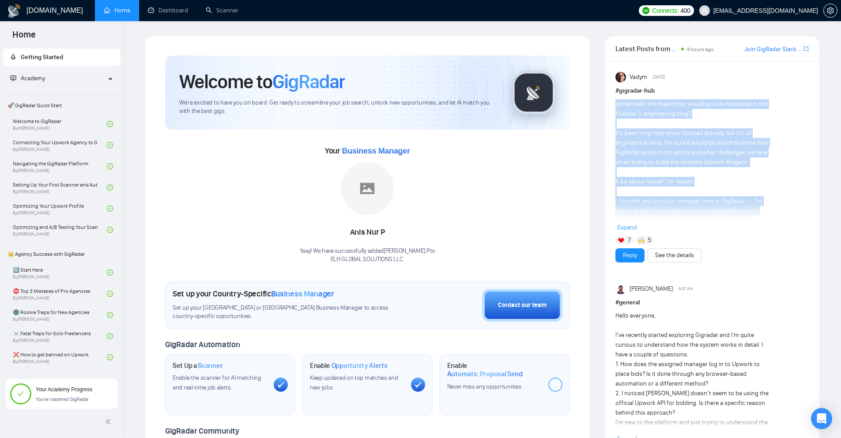
drag, startPoint x: 678, startPoint y: 103, endPoint x: 689, endPoint y: 203, distance: 101.2
click at [689, 203] on div "@channel in the meantime, would you be interested in the founder’s engineering …" at bounding box center [692, 225] width 155 height 252
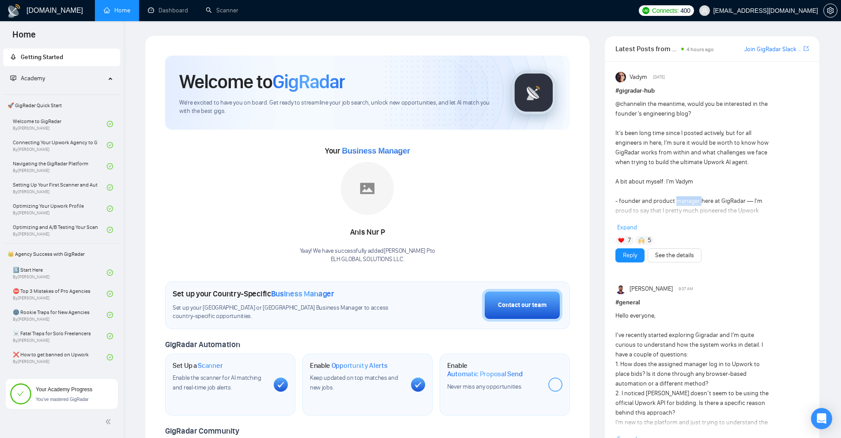
click at [689, 203] on div "@channel in the meantime, would you be interested in the founder’s engineering …" at bounding box center [692, 225] width 155 height 252
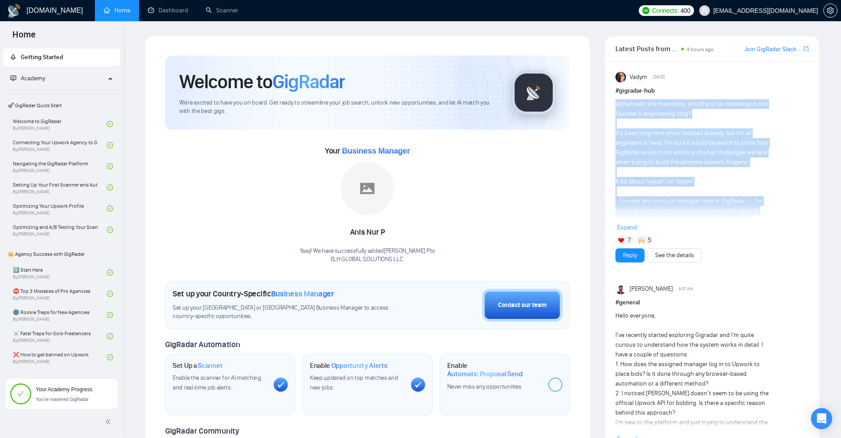
drag, startPoint x: 689, startPoint y: 203, endPoint x: 670, endPoint y: 109, distance: 95.8
click at [670, 109] on div "@channel in the meantime, would you be interested in the founder’s engineering …" at bounding box center [692, 225] width 155 height 252
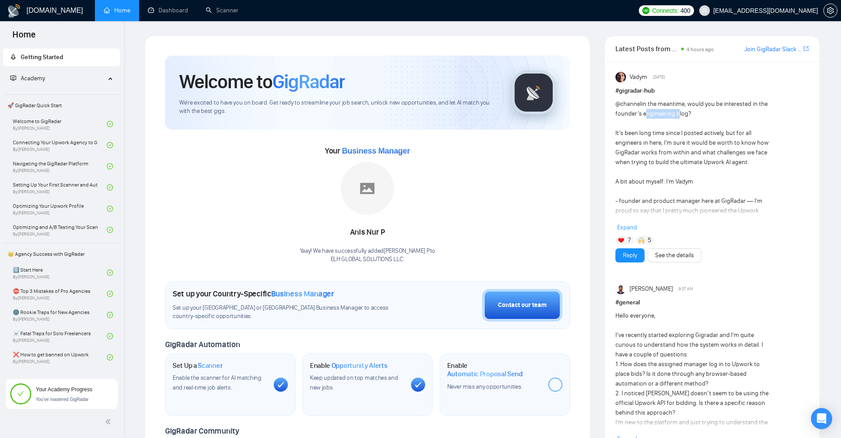
click at [670, 109] on div "@channel in the meantime, would you be interested in the founder’s engineering …" at bounding box center [692, 225] width 155 height 252
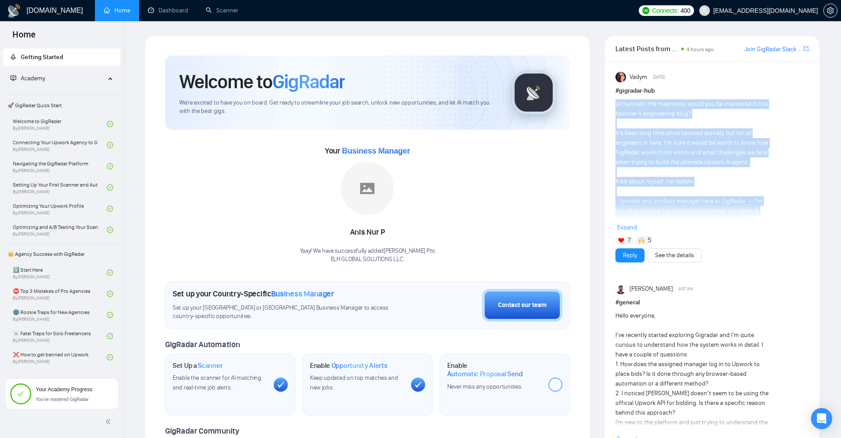
drag, startPoint x: 670, startPoint y: 109, endPoint x: 669, endPoint y: 211, distance: 101.5
click at [669, 211] on div "@channel in the meantime, would you be interested in the founder’s engineering …" at bounding box center [692, 225] width 155 height 252
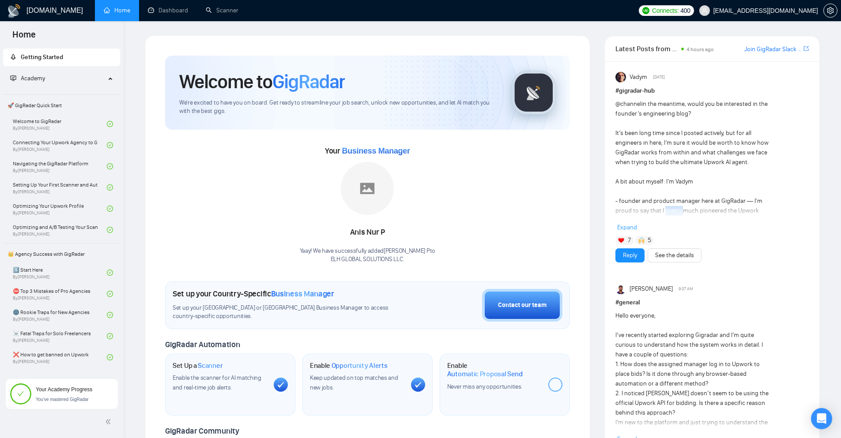
click at [669, 211] on div "@channel in the meantime, would you be interested in the founder’s engineering …" at bounding box center [692, 225] width 155 height 252
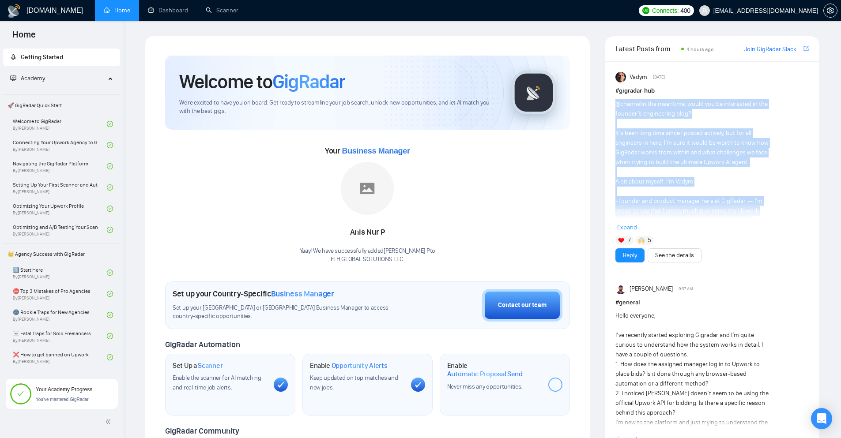
drag, startPoint x: 669, startPoint y: 211, endPoint x: 654, endPoint y: 110, distance: 101.9
click at [654, 110] on div "@channel in the meantime, would you be interested in the founder’s engineering …" at bounding box center [692, 225] width 155 height 252
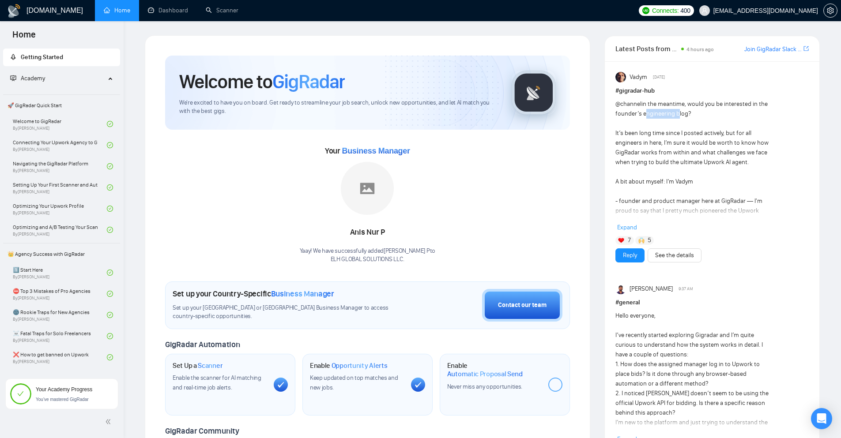
click at [654, 110] on div "@channel in the meantime, would you be interested in the founder’s engineering …" at bounding box center [692, 225] width 155 height 252
click at [632, 228] on span "Expand" at bounding box center [627, 228] width 20 height 8
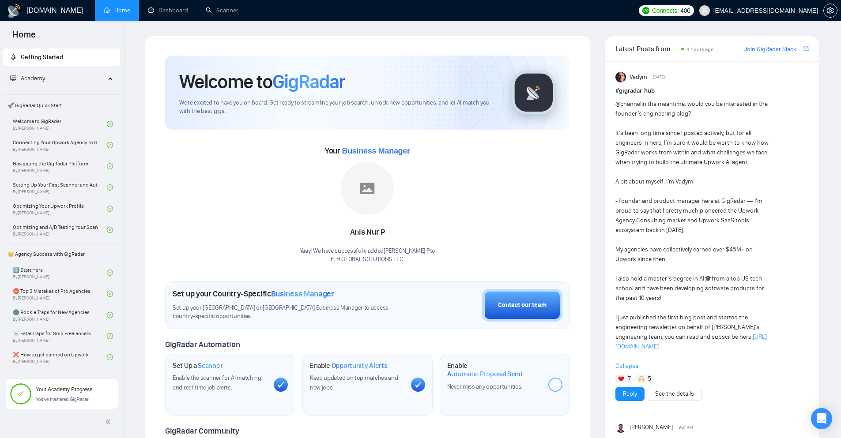
click at [663, 311] on div "@channel in the meantime, would you be interested in the founder’s engineering …" at bounding box center [692, 225] width 155 height 252
click at [662, 316] on div "@channel in the meantime, would you be interested in the founder’s engineering …" at bounding box center [692, 225] width 155 height 252
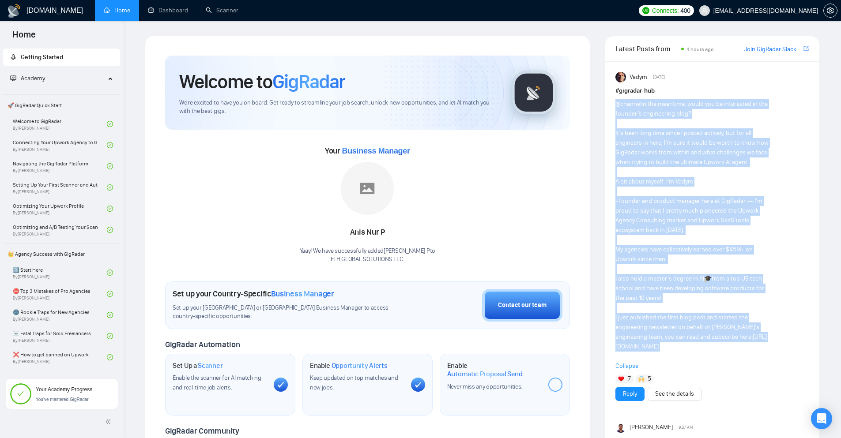
drag, startPoint x: 662, startPoint y: 316, endPoint x: 644, endPoint y: 99, distance: 217.4
click at [644, 99] on div "# gigradar-hub @channel in the meantime, would you be interested in the founder…" at bounding box center [711, 228] width 193 height 285
click at [635, 107] on span "@channel" at bounding box center [628, 104] width 26 height 8
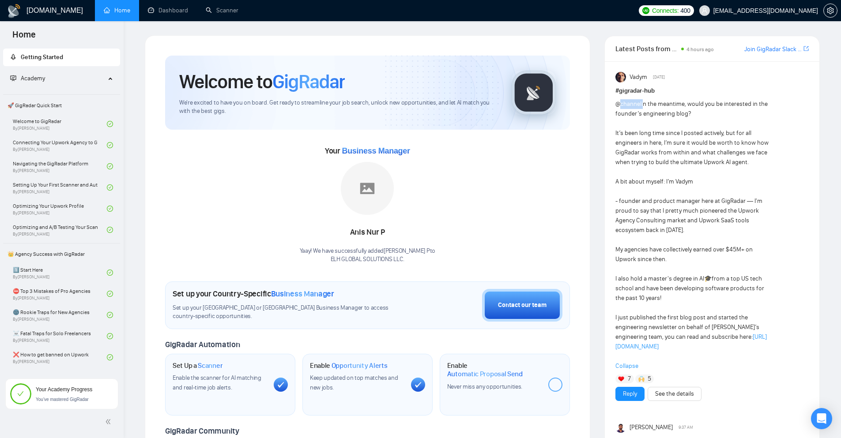
click at [635, 107] on span "@channel" at bounding box center [628, 104] width 26 height 8
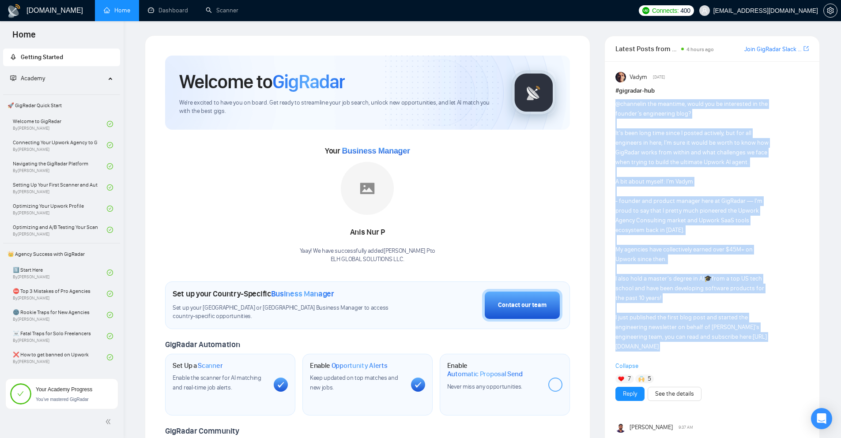
drag, startPoint x: 635, startPoint y: 107, endPoint x: 676, endPoint y: 350, distance: 246.1
click at [676, 350] on div "@channel in the meantime, would you be interested in the founder’s engineering …" at bounding box center [692, 225] width 155 height 252
click at [684, 319] on div "@channel in the meantime, would you be interested in the founder’s engineering …" at bounding box center [692, 225] width 155 height 252
drag, startPoint x: 694, startPoint y: 102, endPoint x: 741, endPoint y: 113, distance: 47.6
click at [741, 113] on div "@channel in the meantime, would you be interested in the founder’s engineering …" at bounding box center [692, 225] width 155 height 252
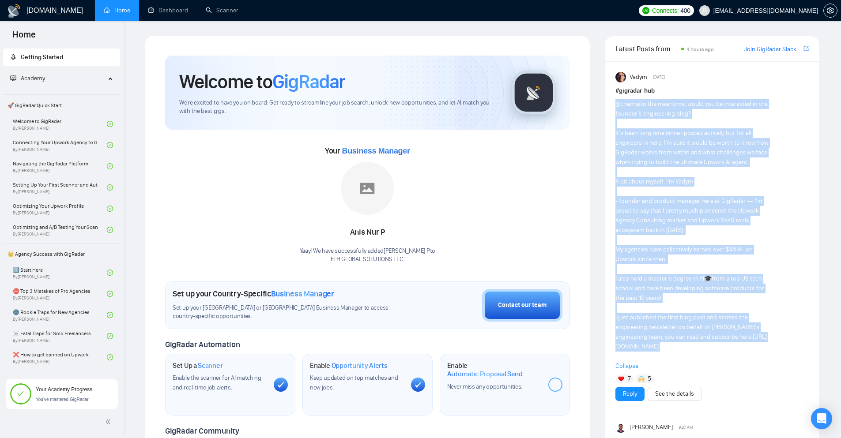
click at [741, 113] on div "@channel in the meantime, would you be interested in the founder’s engineering …" at bounding box center [692, 225] width 155 height 252
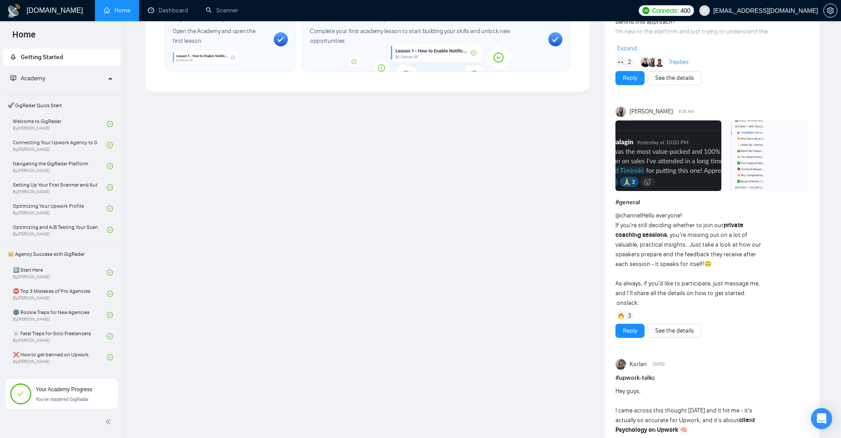
scroll to position [353, 0]
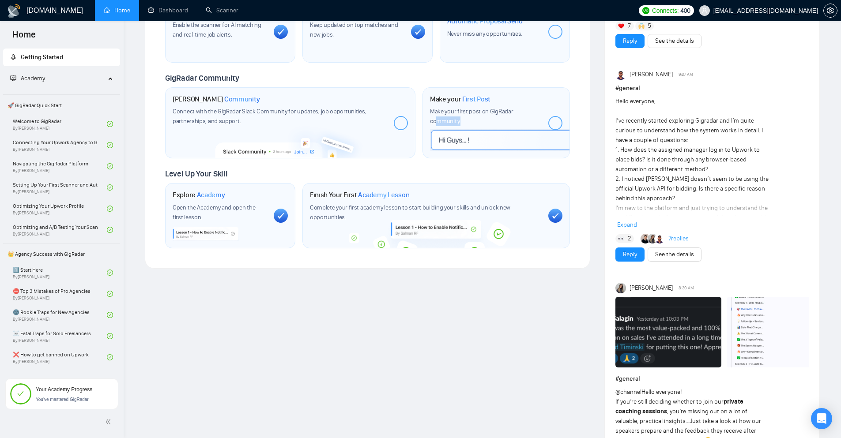
drag, startPoint x: 438, startPoint y: 142, endPoint x: 461, endPoint y: 139, distance: 23.2
click at [461, 139] on div "Make your First Post Make your first post on GigRadar community." at bounding box center [485, 123] width 111 height 56
click at [461, 124] on div "Make your first post on GigRadar community." at bounding box center [485, 116] width 111 height 19
drag, startPoint x: 461, startPoint y: 124, endPoint x: 462, endPoint y: 102, distance: 21.2
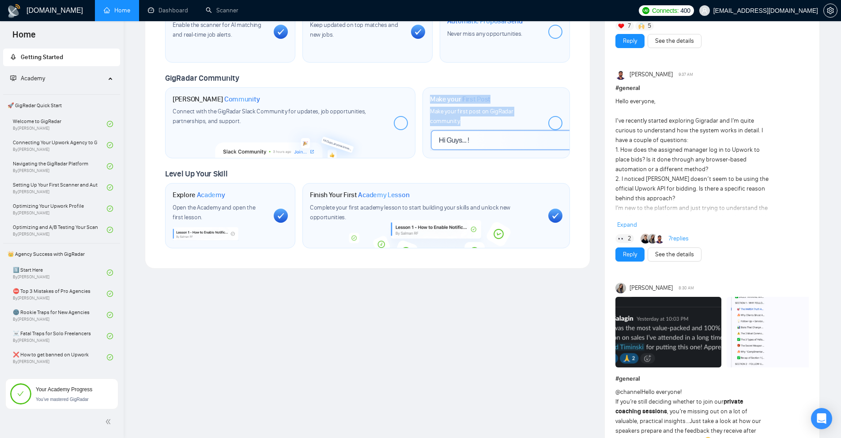
click at [462, 102] on div "Make your First Post Make your first post on GigRadar community." at bounding box center [485, 123] width 111 height 56
click at [462, 102] on span "First Post" at bounding box center [476, 99] width 28 height 9
drag, startPoint x: 462, startPoint y: 102, endPoint x: 455, endPoint y: 121, distance: 20.4
click at [457, 120] on div "Make your First Post Make your first post on GigRadar community." at bounding box center [485, 123] width 111 height 56
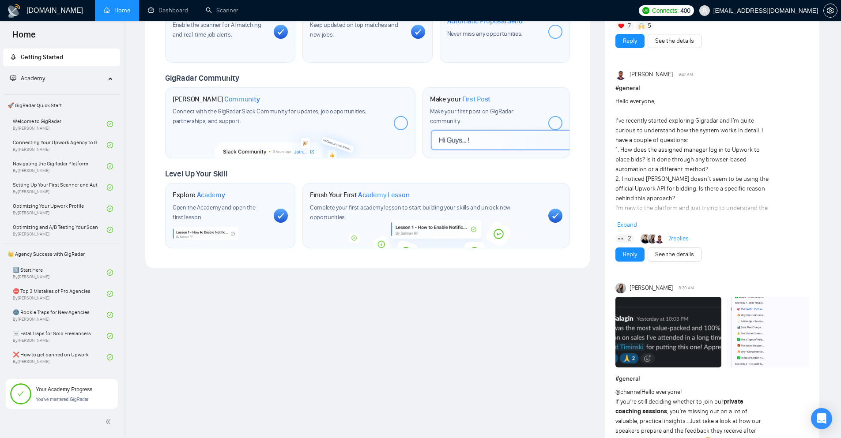
click at [363, 120] on div "Connect with the GigRadar Slack Community for updates, job opportunities, partn…" at bounding box center [280, 116] width 214 height 19
drag, startPoint x: 363, startPoint y: 120, endPoint x: 366, endPoint y: 98, distance: 22.2
click at [366, 98] on div "Join GigRadar Community Connect with the GigRadar Slack Community for updates, …" at bounding box center [280, 111] width 214 height 32
click at [366, 98] on div "Join GigRadar Community" at bounding box center [280, 99] width 214 height 9
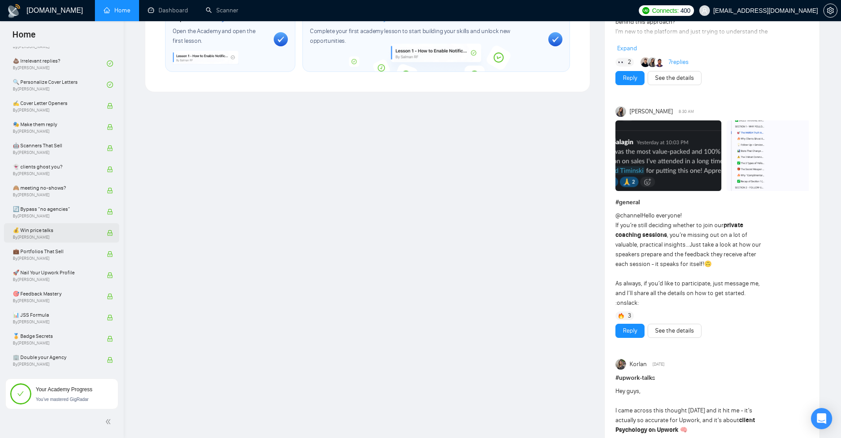
scroll to position [574, 0]
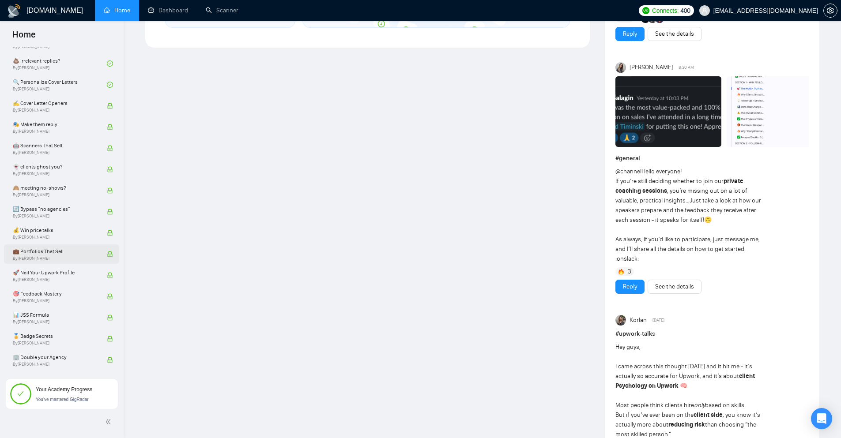
click at [108, 253] on icon "lock" at bounding box center [110, 254] width 6 height 6
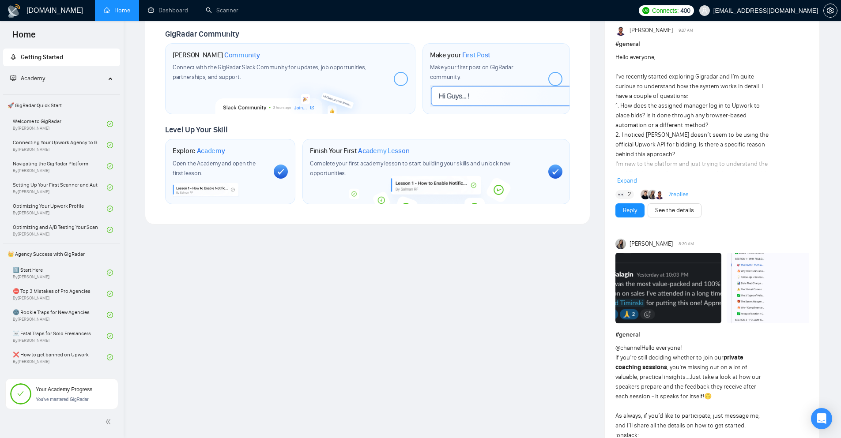
scroll to position [0, 0]
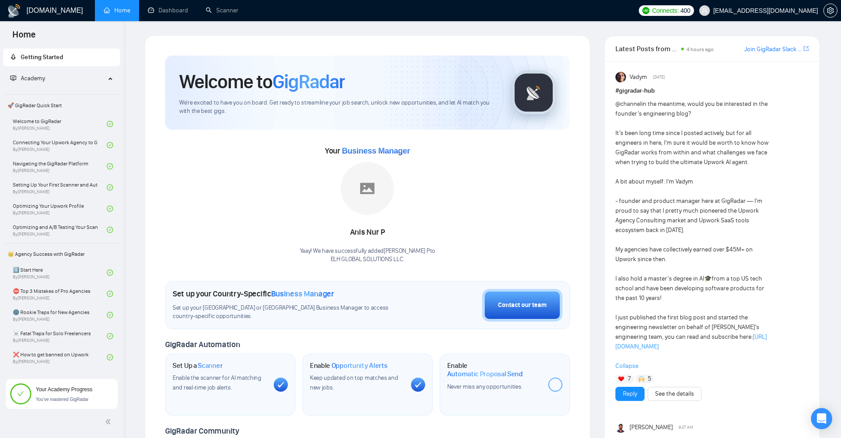
click at [53, 397] on span "You’ve mastered GigRadar" at bounding box center [62, 399] width 53 height 5
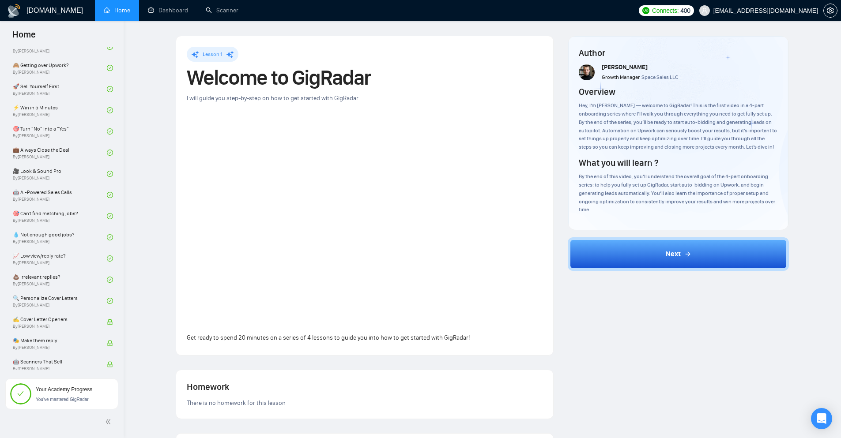
scroll to position [570, 0]
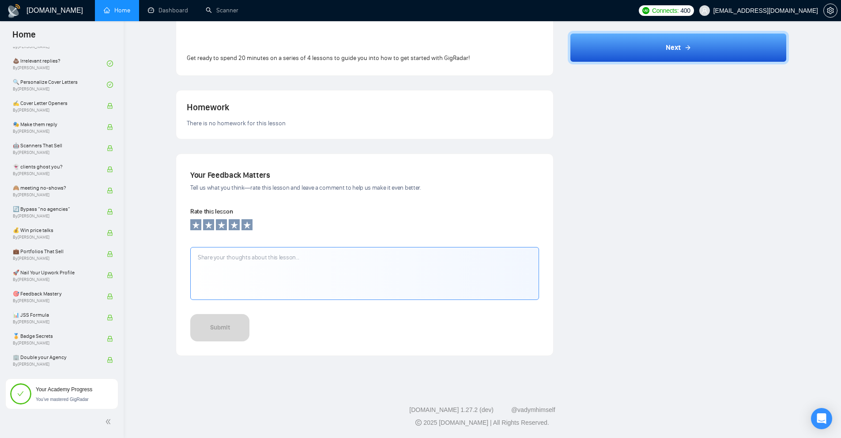
click at [27, 392] on span at bounding box center [20, 394] width 21 height 7
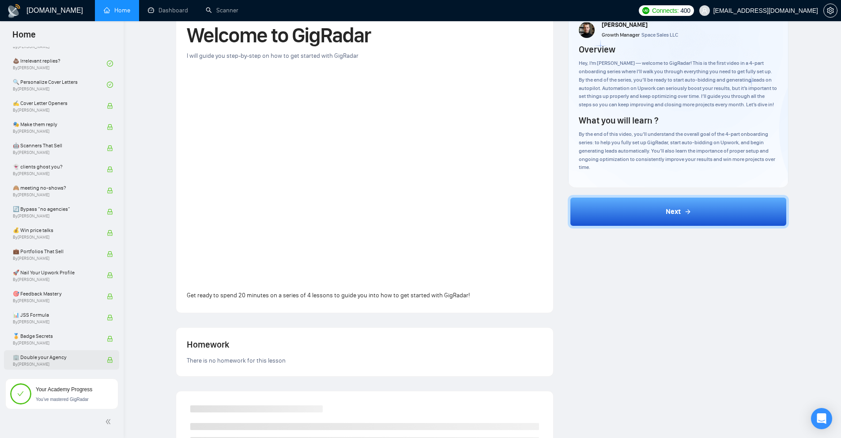
scroll to position [159, 0]
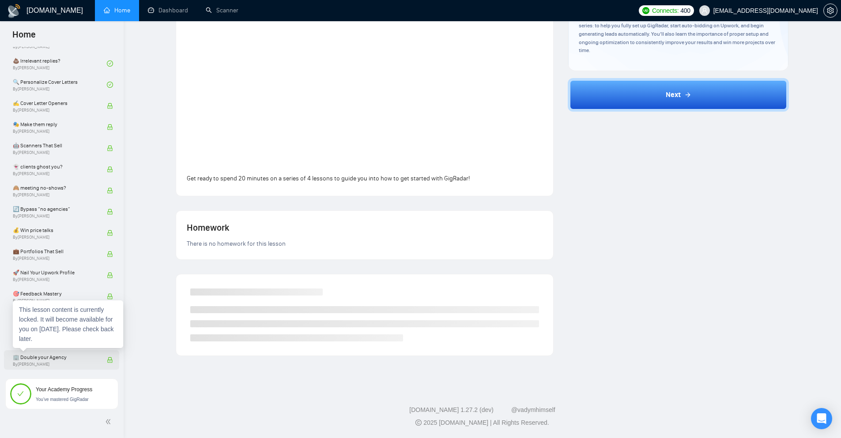
click at [53, 361] on span "🏢 Double your Agency" at bounding box center [55, 357] width 85 height 9
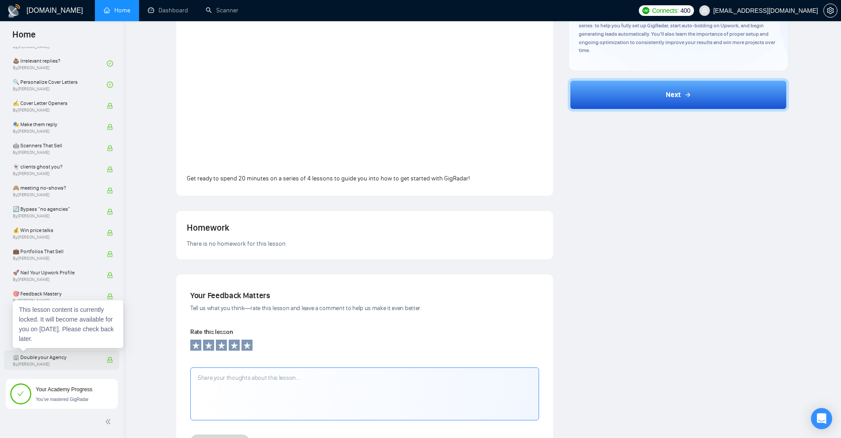
click at [53, 361] on span "🏢 Double your Agency" at bounding box center [55, 357] width 85 height 9
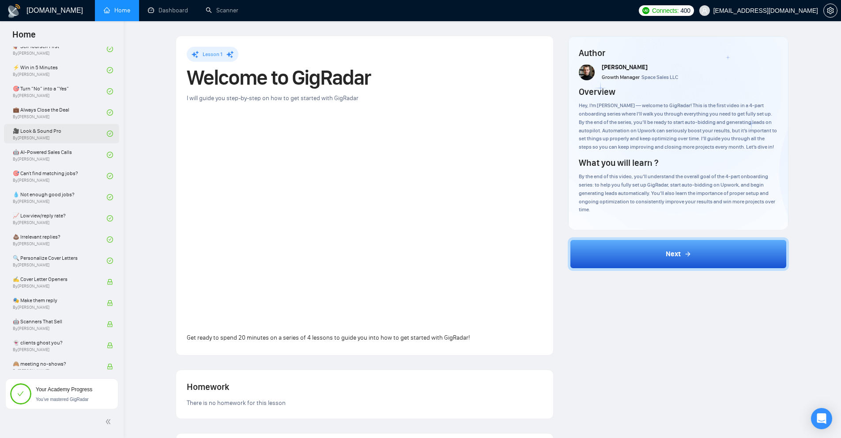
scroll to position [349, 0]
click at [107, 325] on icon "lock" at bounding box center [110, 326] width 6 height 6
click at [61, 301] on link "🔍 Personalize Cover Letters By Tamara Levit" at bounding box center [60, 304] width 94 height 19
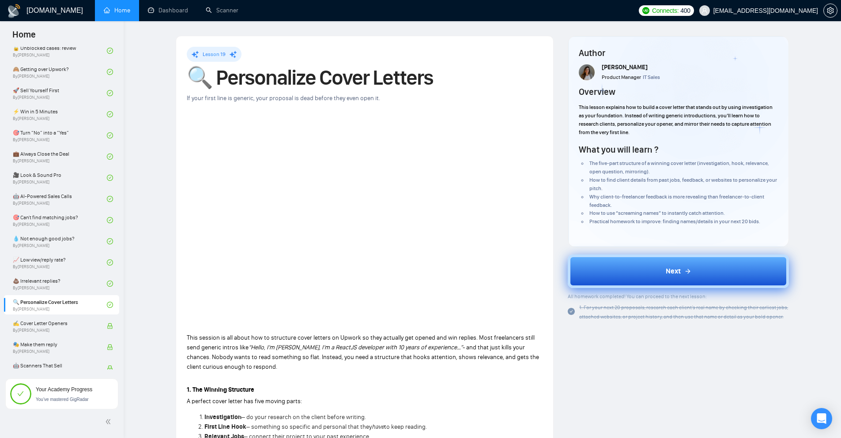
click at [650, 271] on button "Next" at bounding box center [678, 272] width 221 height 34
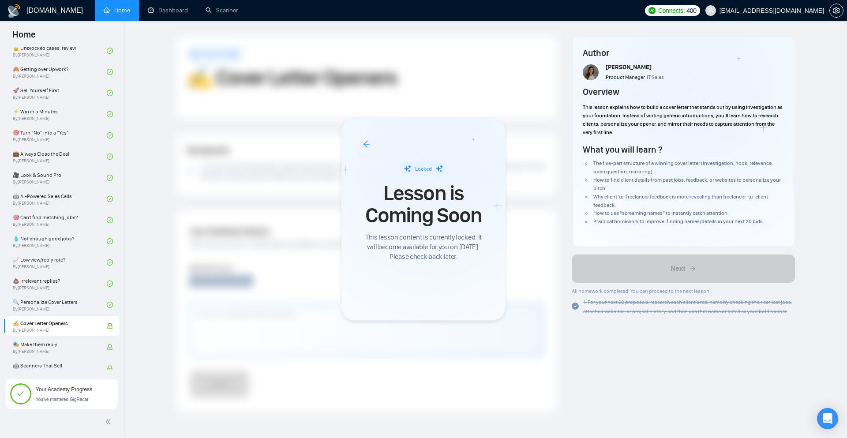
drag, startPoint x: 122, startPoint y: 194, endPoint x: 124, endPoint y: 160, distance: 34.1
click at [124, 161] on div at bounding box center [423, 219] width 847 height 438
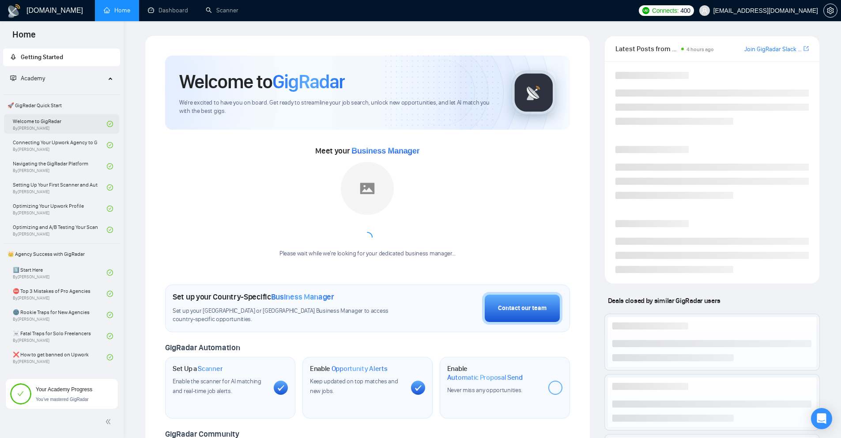
click at [68, 120] on link "Welcome to GigRadar By Vlad Timinsky" at bounding box center [60, 123] width 94 height 19
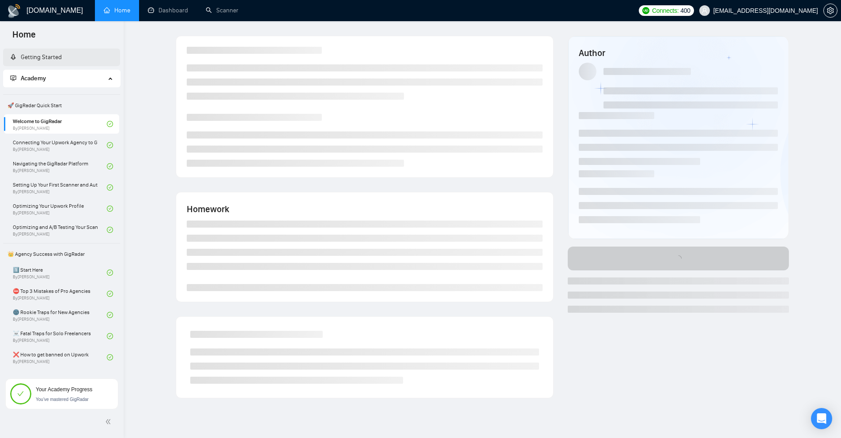
click at [62, 60] on link "Getting Started" at bounding box center [36, 57] width 52 height 8
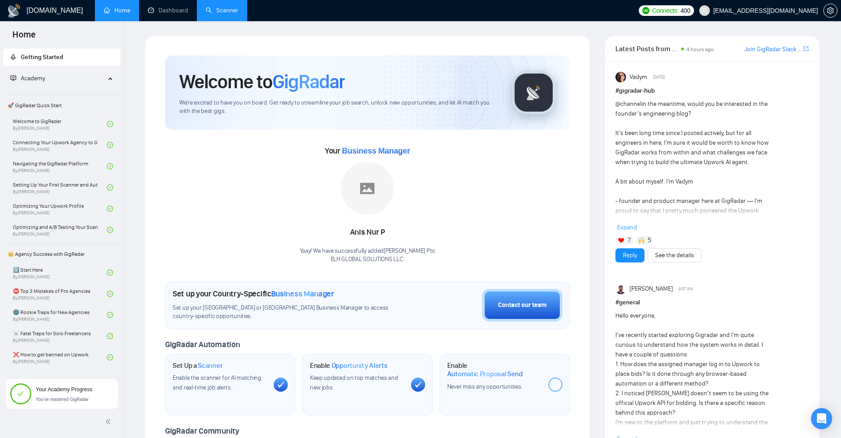
click at [215, 14] on link "Scanner" at bounding box center [222, 11] width 33 height 8
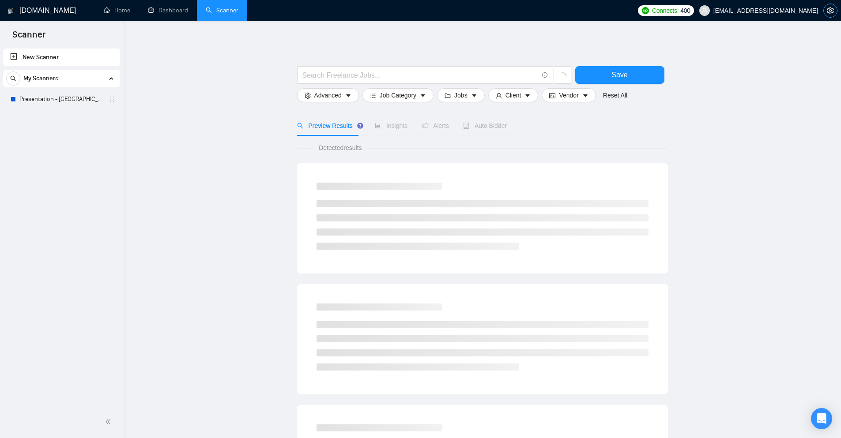
click at [833, 8] on icon "setting" at bounding box center [830, 10] width 7 height 7
